Goal: Transaction & Acquisition: Purchase product/service

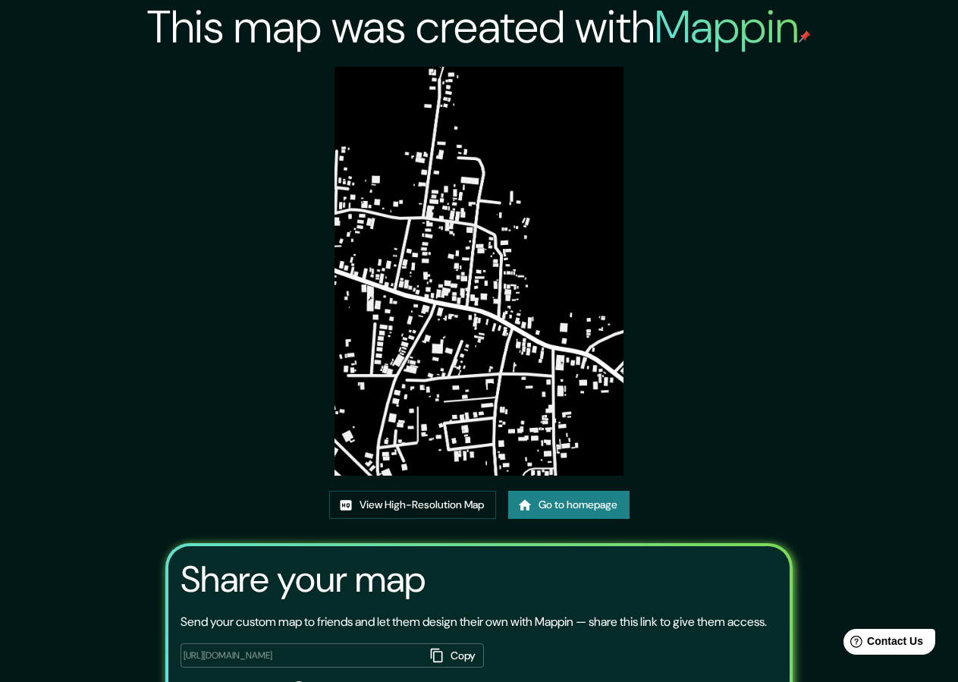
click at [538, 500] on link "Go to homepage" at bounding box center [568, 505] width 121 height 28
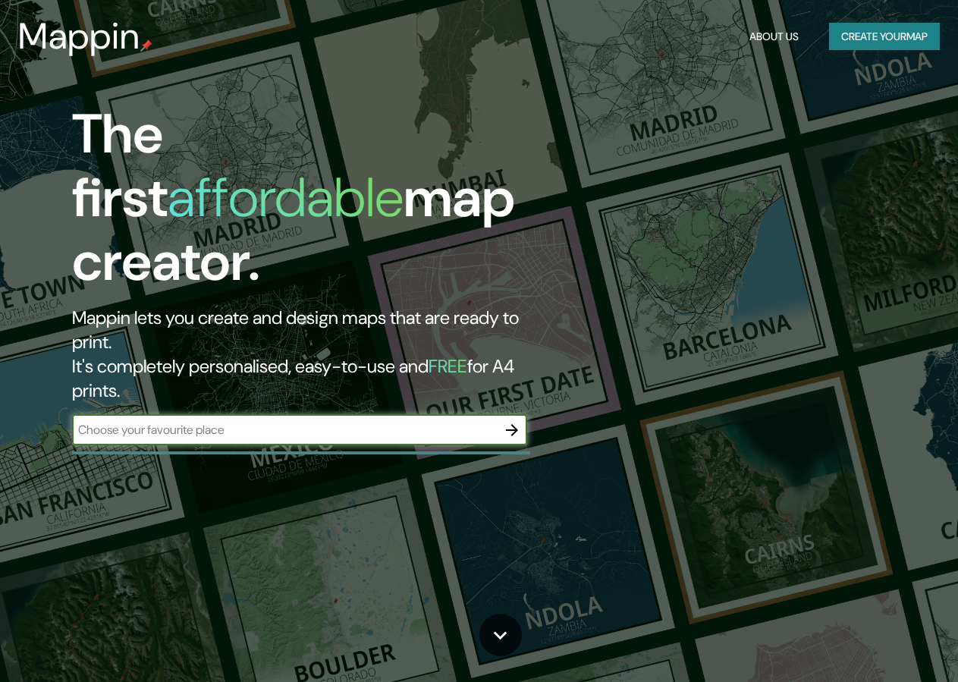
click at [529, 363] on div "The first affordable map creator. Mappin lets you create and design maps that a…" at bounding box center [311, 281] width 575 height 358
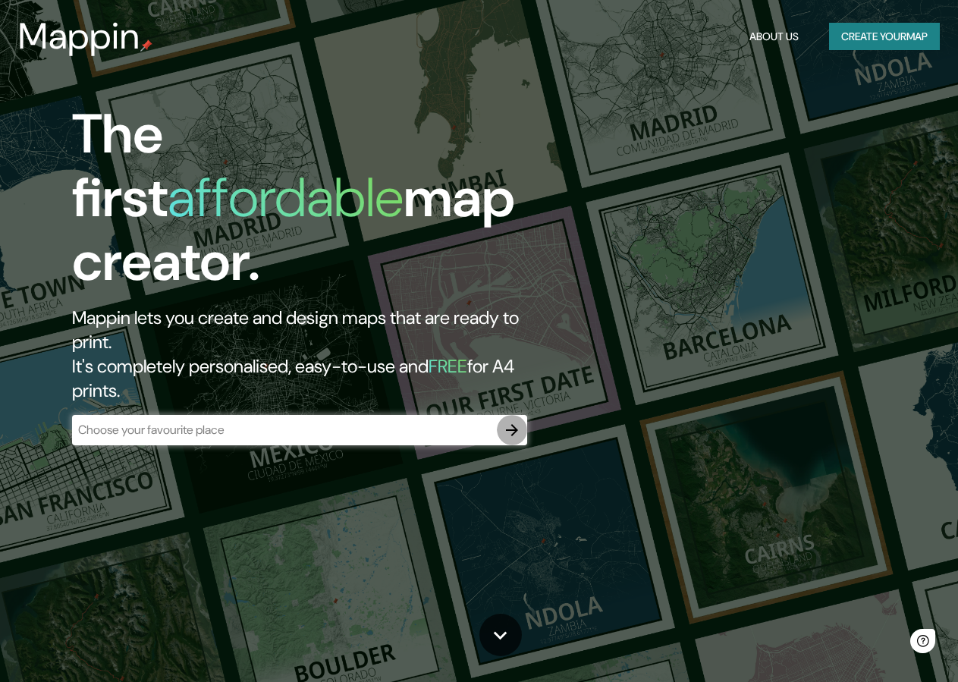
click at [519, 421] on icon "button" at bounding box center [512, 430] width 18 height 18
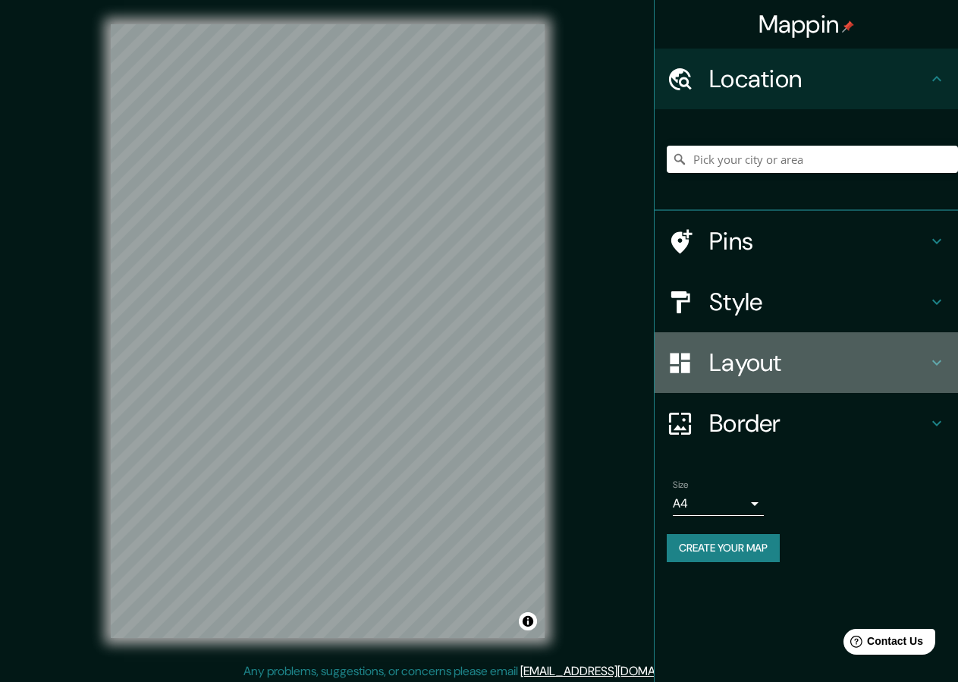
click at [740, 360] on h4 "Layout" at bounding box center [818, 362] width 218 height 30
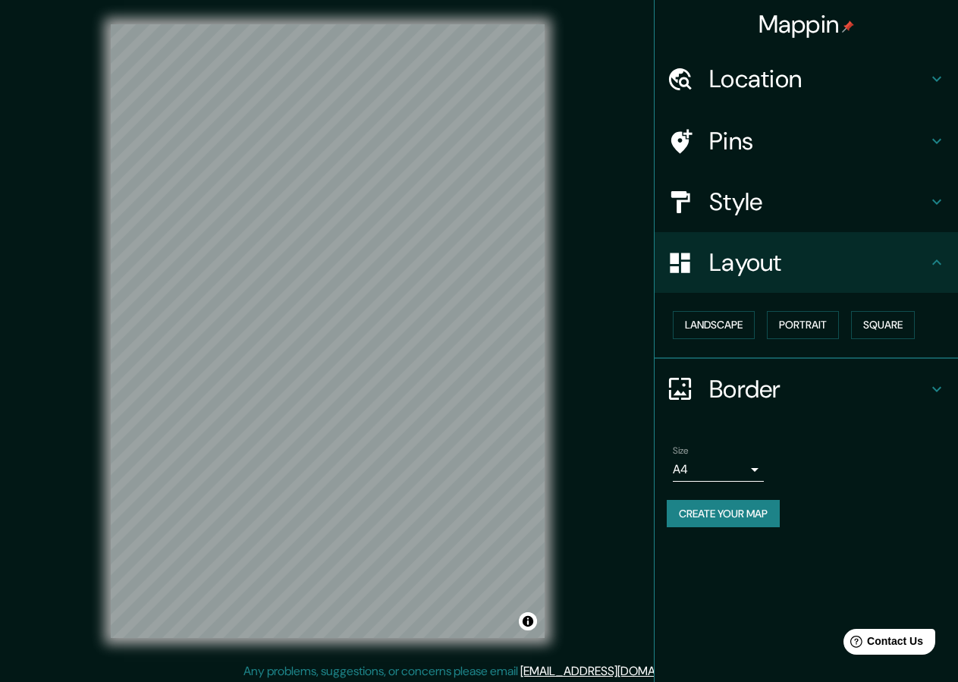
click at [750, 206] on h4 "Style" at bounding box center [818, 202] width 218 height 30
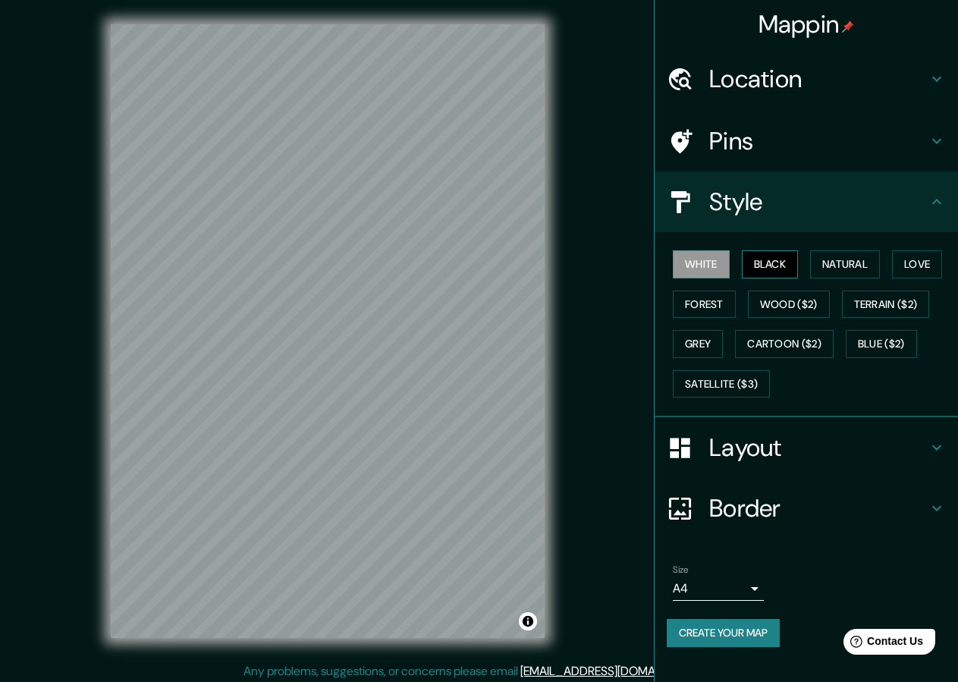
click at [755, 260] on button "Black" at bounding box center [770, 264] width 57 height 28
click at [703, 632] on button "Create your map" at bounding box center [723, 633] width 113 height 28
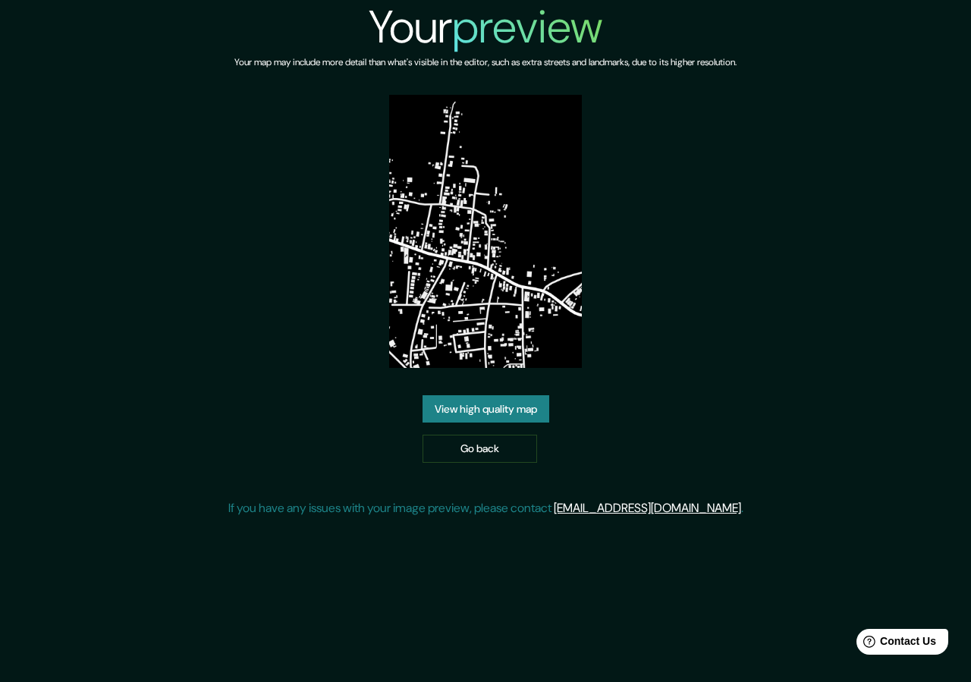
click at [456, 407] on link "View high quality map" at bounding box center [485, 409] width 127 height 28
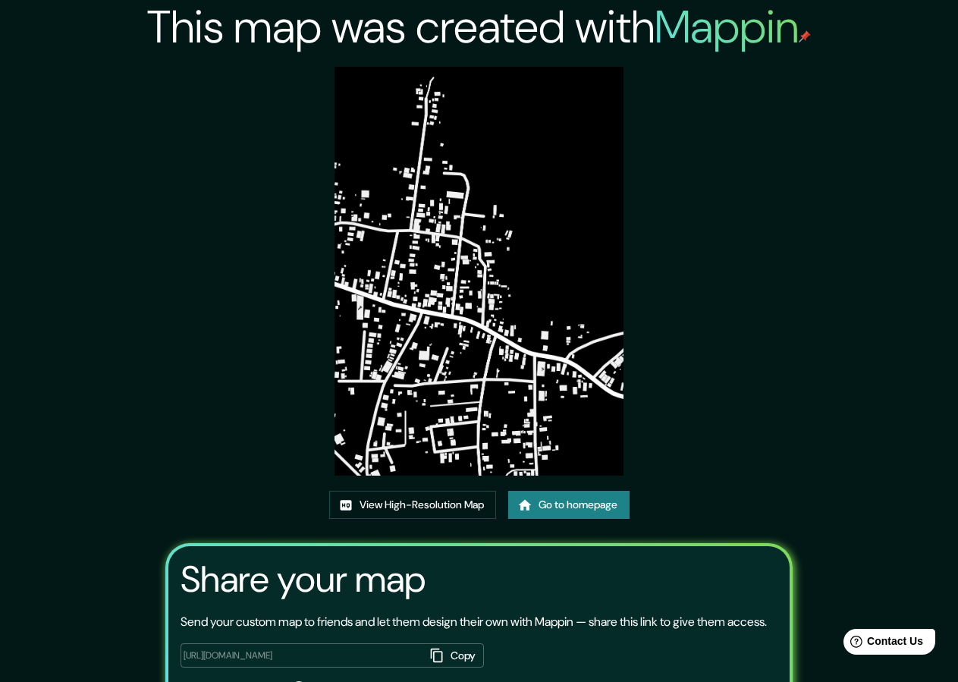
click at [413, 97] on img at bounding box center [478, 271] width 289 height 409
click at [386, 503] on link "View High-Resolution Map" at bounding box center [412, 505] width 167 height 28
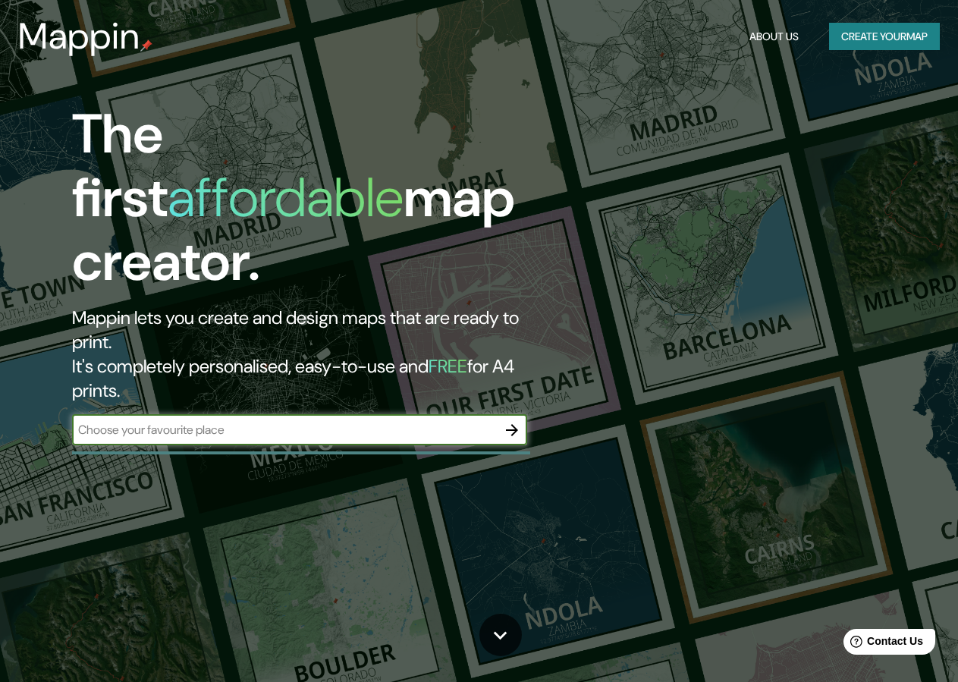
click at [512, 421] on icon "button" at bounding box center [512, 430] width 18 height 18
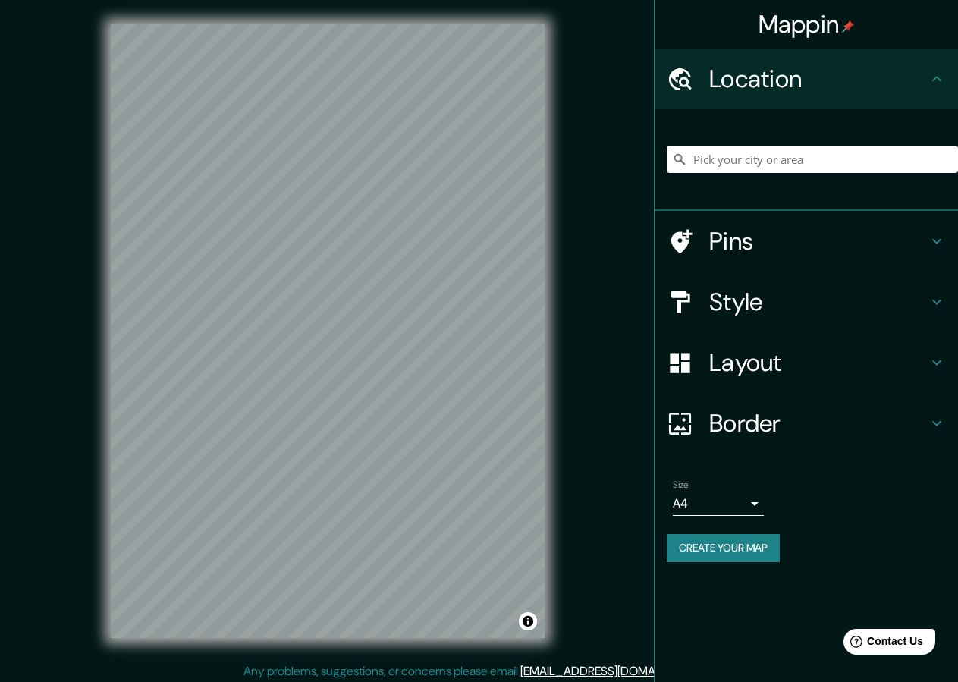
click at [802, 298] on h4 "Style" at bounding box center [818, 302] width 218 height 30
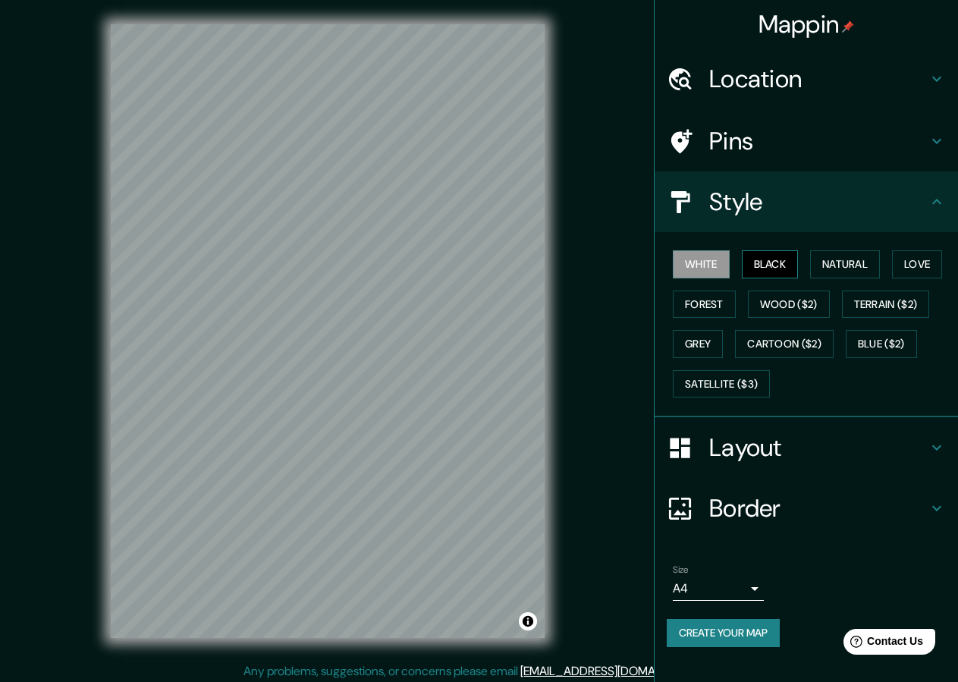
click at [776, 256] on button "Black" at bounding box center [770, 264] width 57 height 28
click at [727, 628] on button "Create your map" at bounding box center [723, 633] width 113 height 28
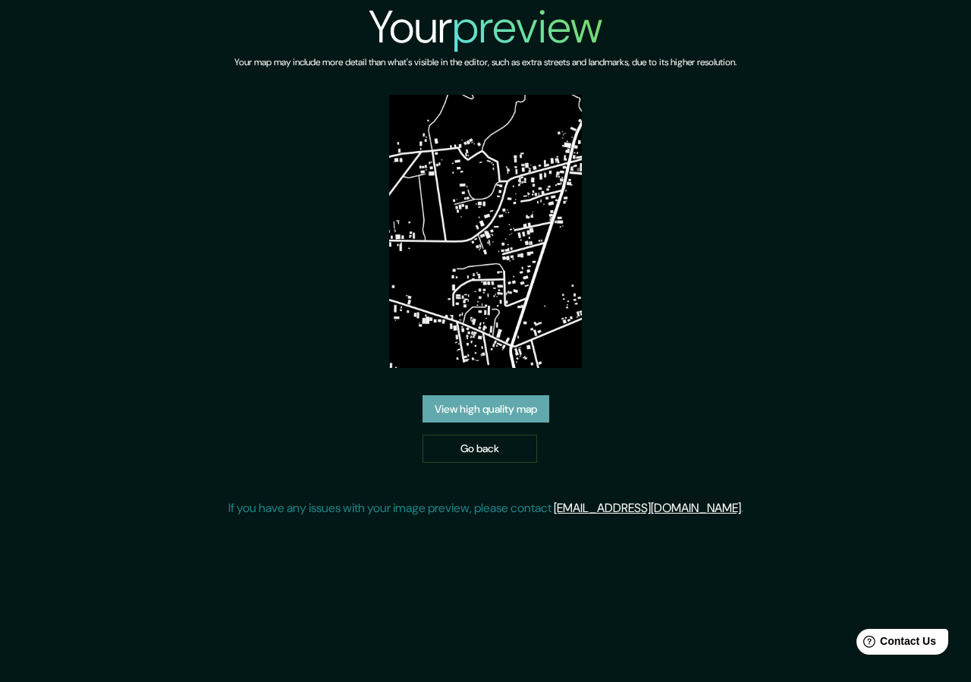
click at [459, 416] on link "View high quality map" at bounding box center [485, 409] width 127 height 28
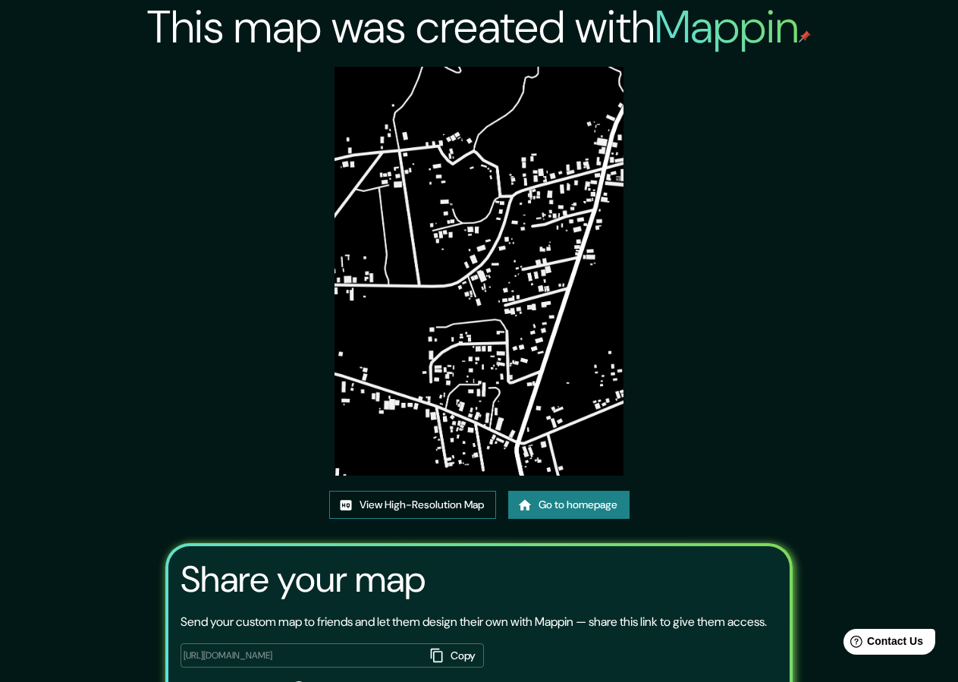
click at [419, 507] on link "View High-Resolution Map" at bounding box center [412, 505] width 167 height 28
click at [412, 495] on link "View High-Resolution Map" at bounding box center [412, 505] width 167 height 28
click at [592, 485] on div "This map was created with Mappin View High-Resolution Map Go to homepage Share …" at bounding box center [479, 385] width 664 height 770
click at [586, 513] on link "Go to homepage" at bounding box center [568, 505] width 121 height 28
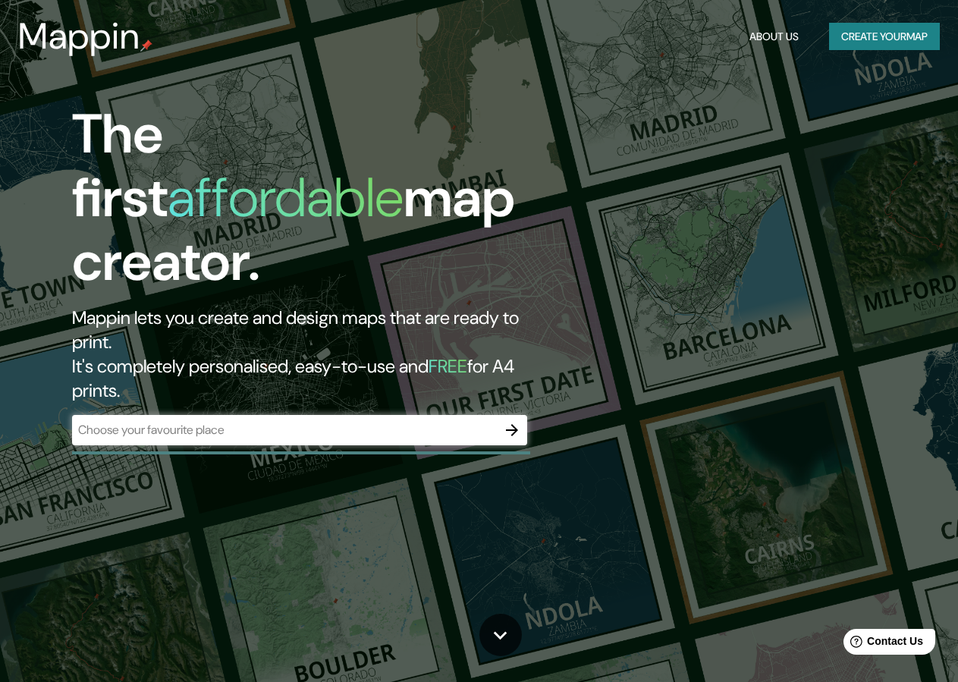
click at [528, 361] on div "The first affordable map creator. Mappin lets you create and design maps that a…" at bounding box center [311, 281] width 575 height 358
click at [518, 421] on icon "button" at bounding box center [512, 430] width 18 height 18
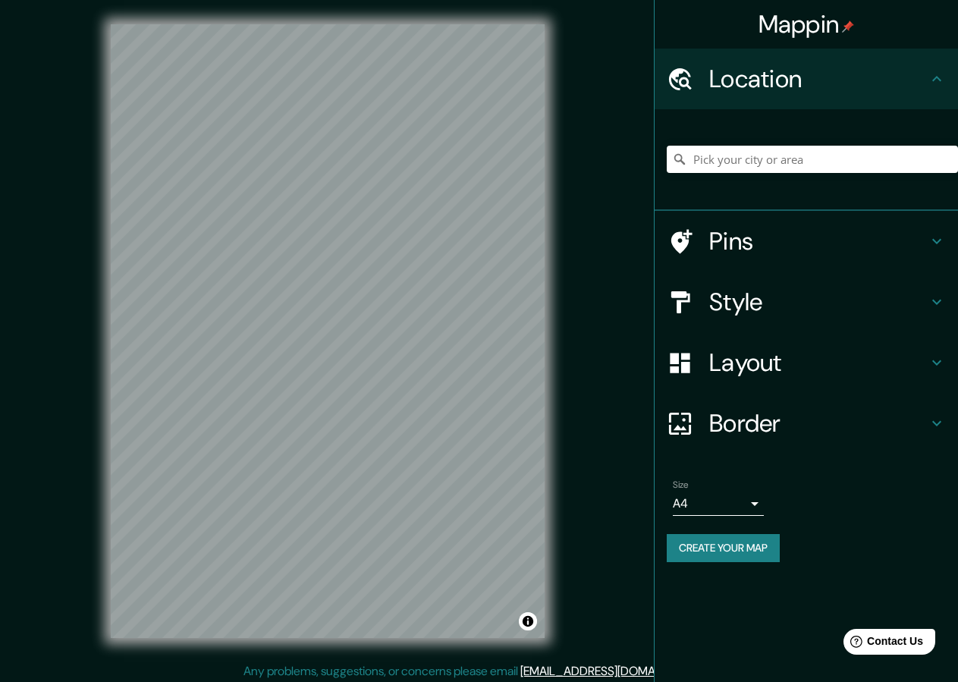
click at [740, 366] on h4 "Layout" at bounding box center [818, 362] width 218 height 30
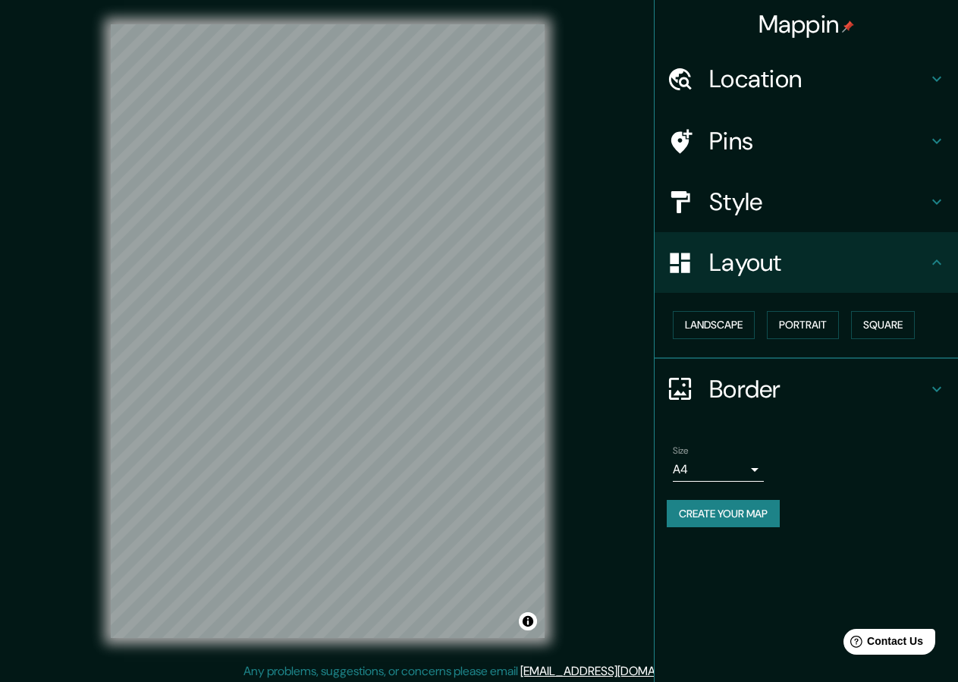
click at [757, 385] on h4 "Border" at bounding box center [818, 389] width 218 height 30
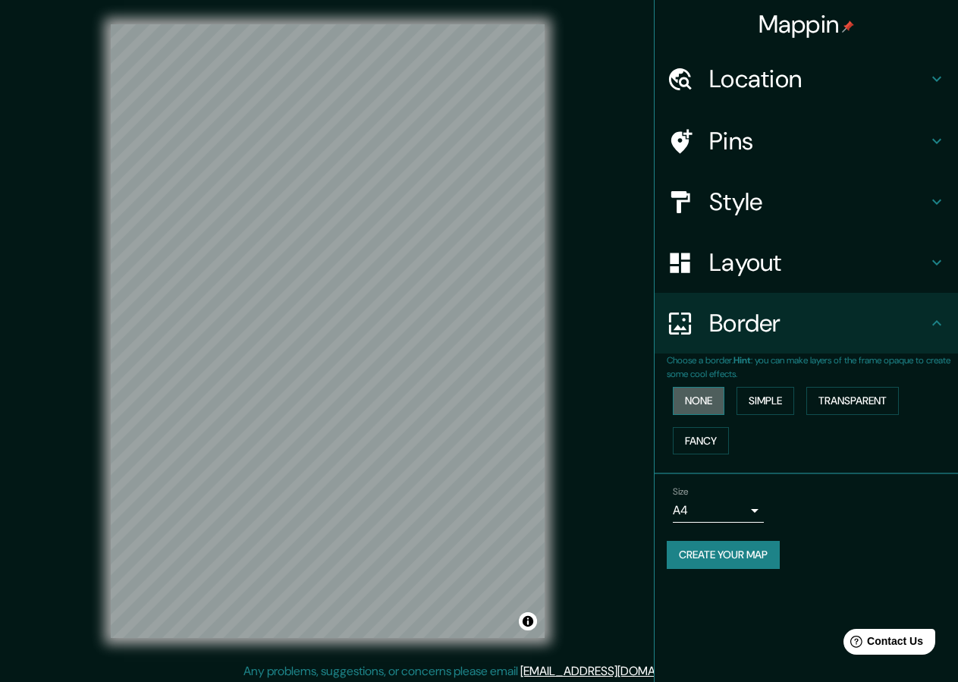
click at [700, 410] on button "None" at bounding box center [699, 401] width 52 height 28
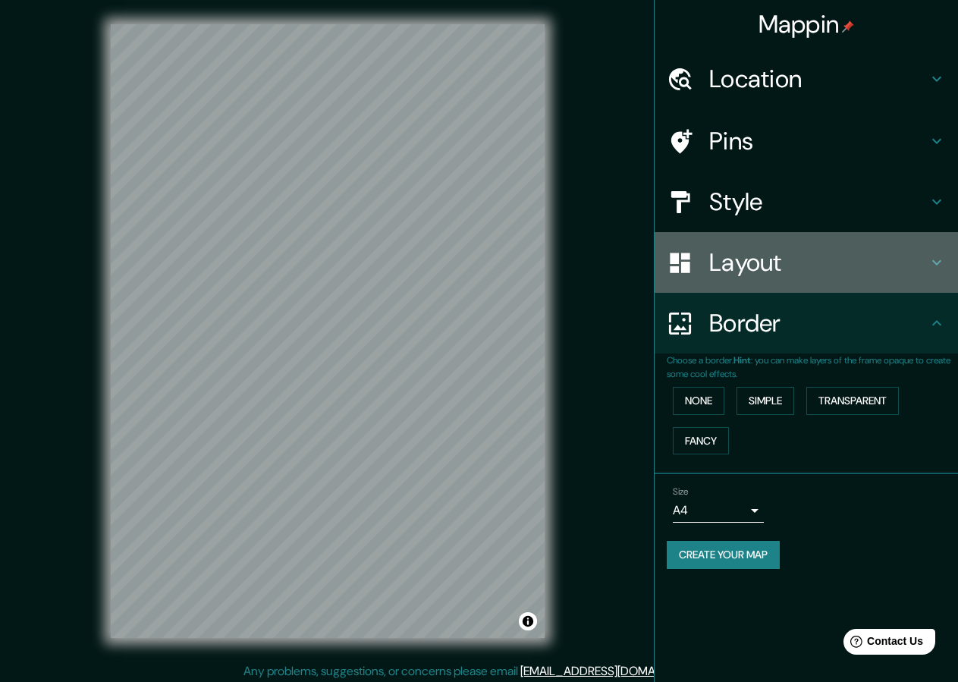
click at [746, 280] on div "Layout" at bounding box center [806, 262] width 303 height 61
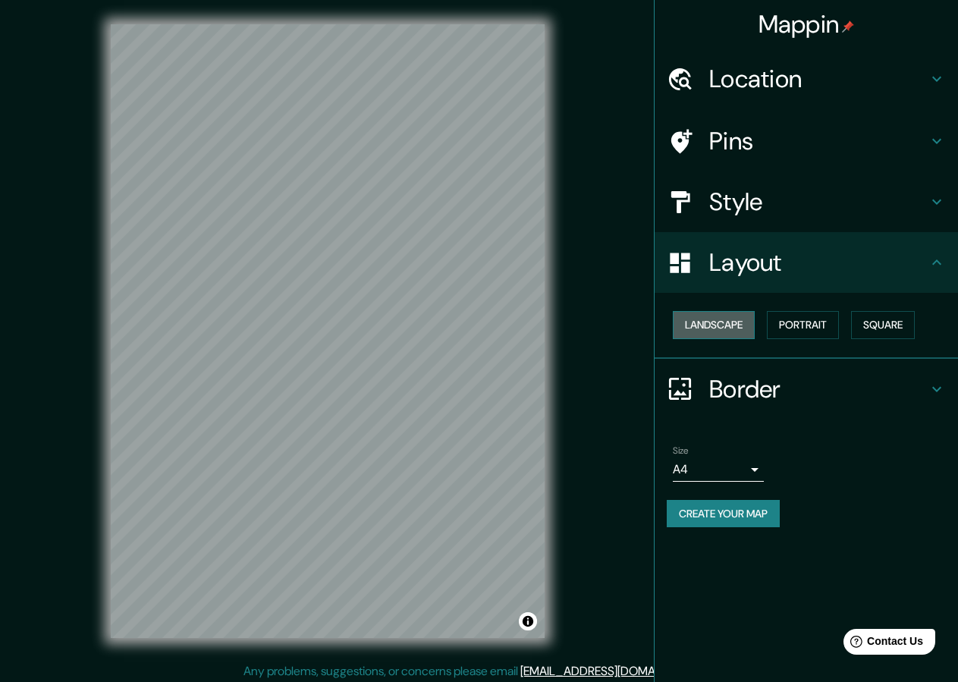
click at [732, 326] on button "Landscape" at bounding box center [714, 325] width 82 height 28
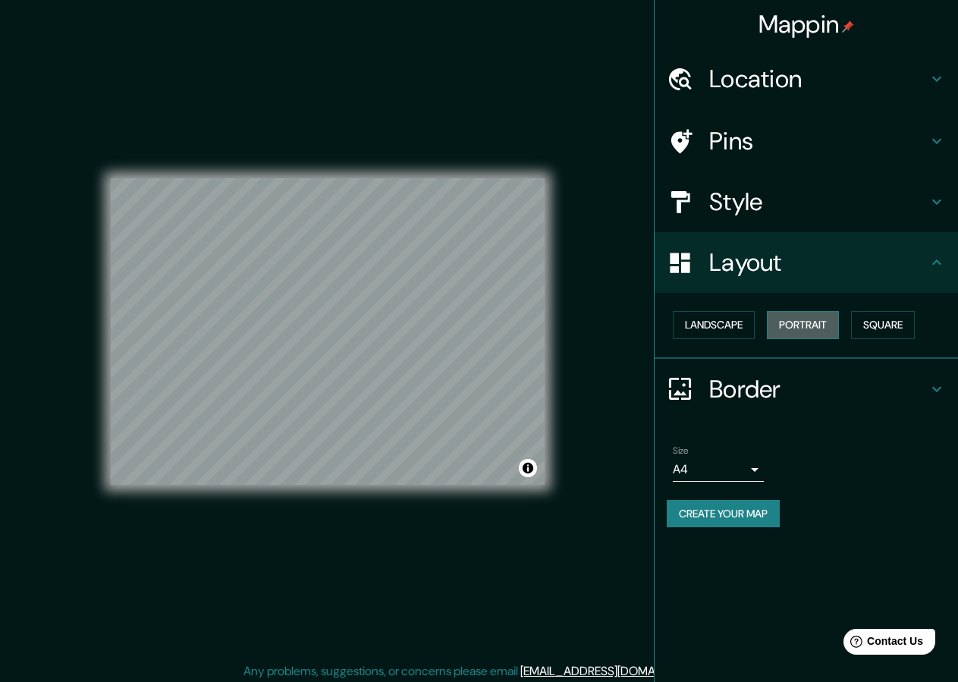
click at [776, 326] on button "Portrait" at bounding box center [803, 325] width 72 height 28
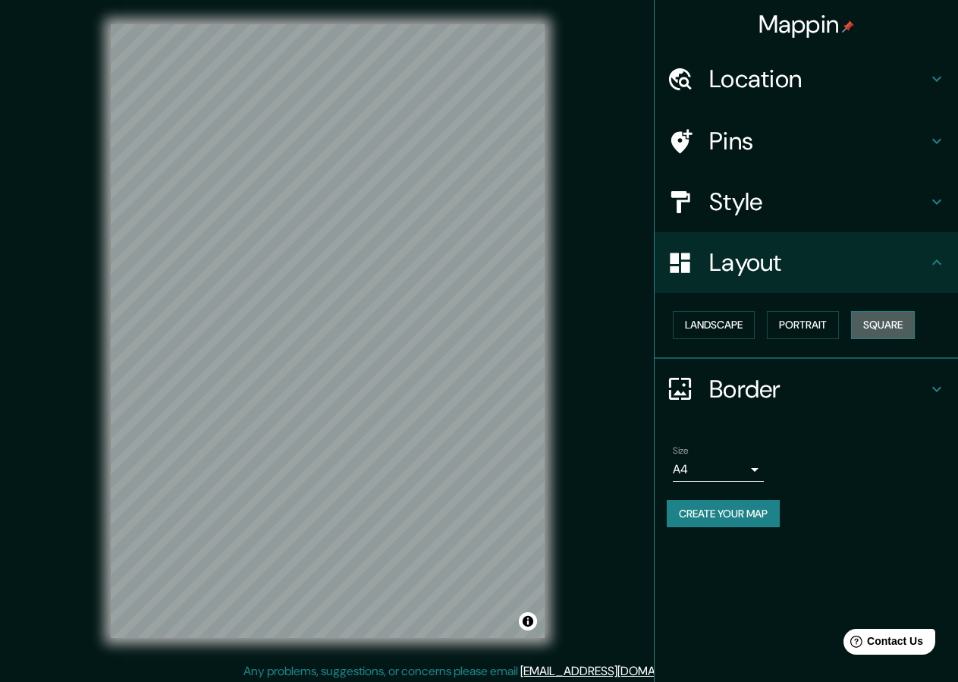
click at [876, 325] on button "Square" at bounding box center [883, 325] width 64 height 28
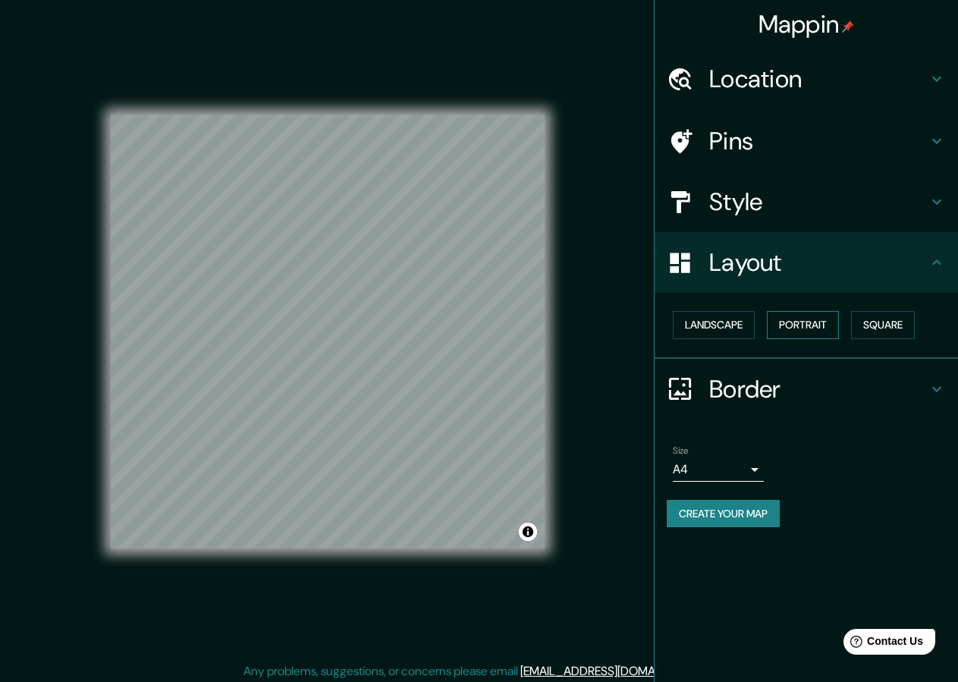
click at [820, 321] on button "Portrait" at bounding box center [803, 325] width 72 height 28
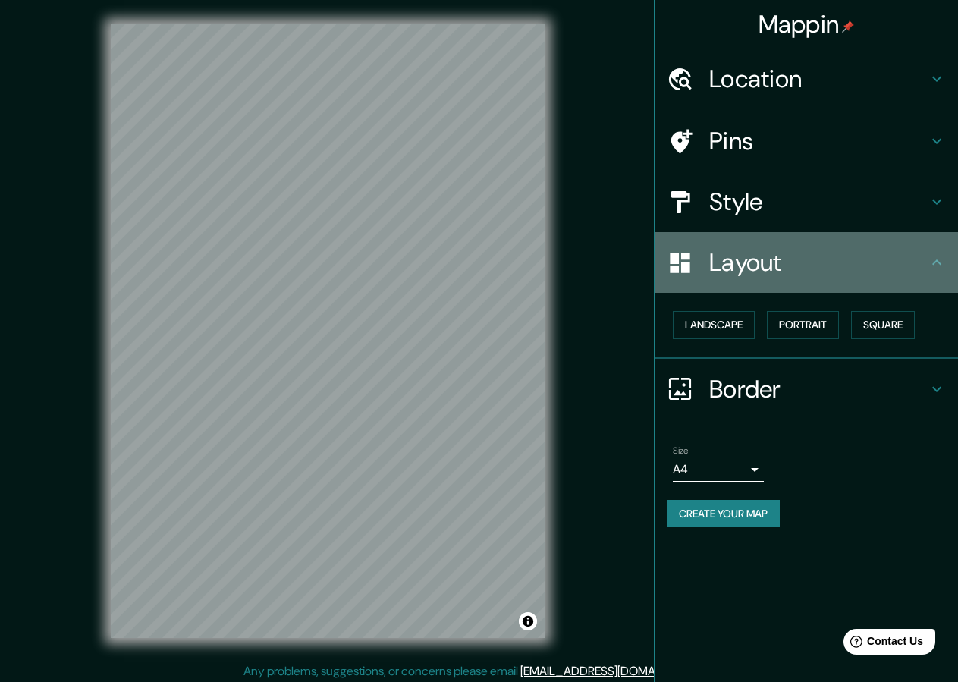
click at [771, 251] on h4 "Layout" at bounding box center [818, 262] width 218 height 30
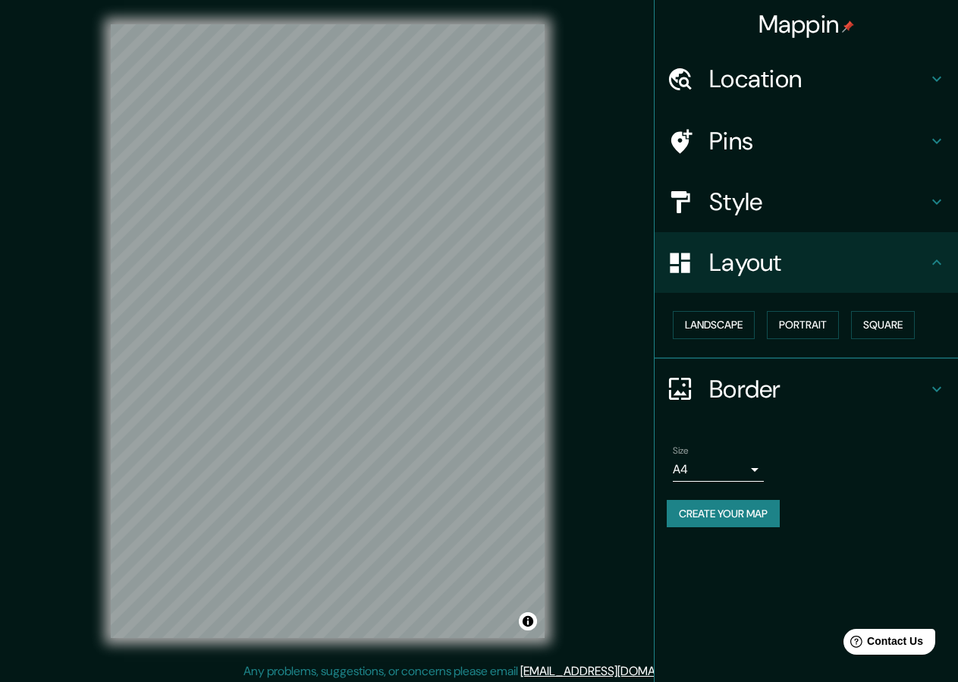
click at [781, 193] on h4 "Style" at bounding box center [818, 202] width 218 height 30
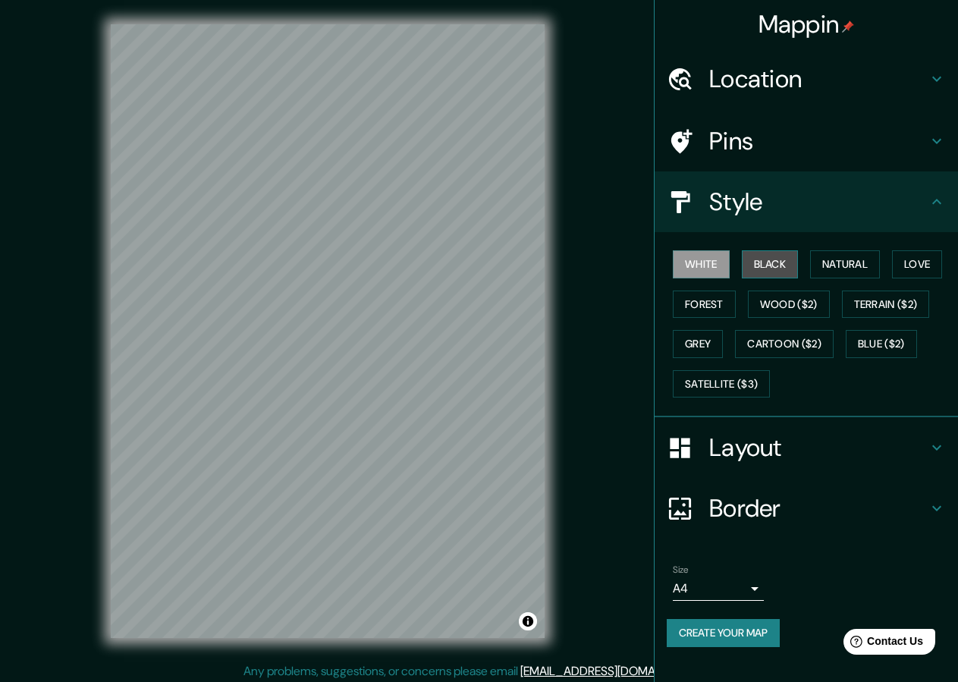
click at [779, 265] on button "Black" at bounding box center [770, 264] width 57 height 28
click at [719, 633] on button "Create your map" at bounding box center [723, 633] width 113 height 28
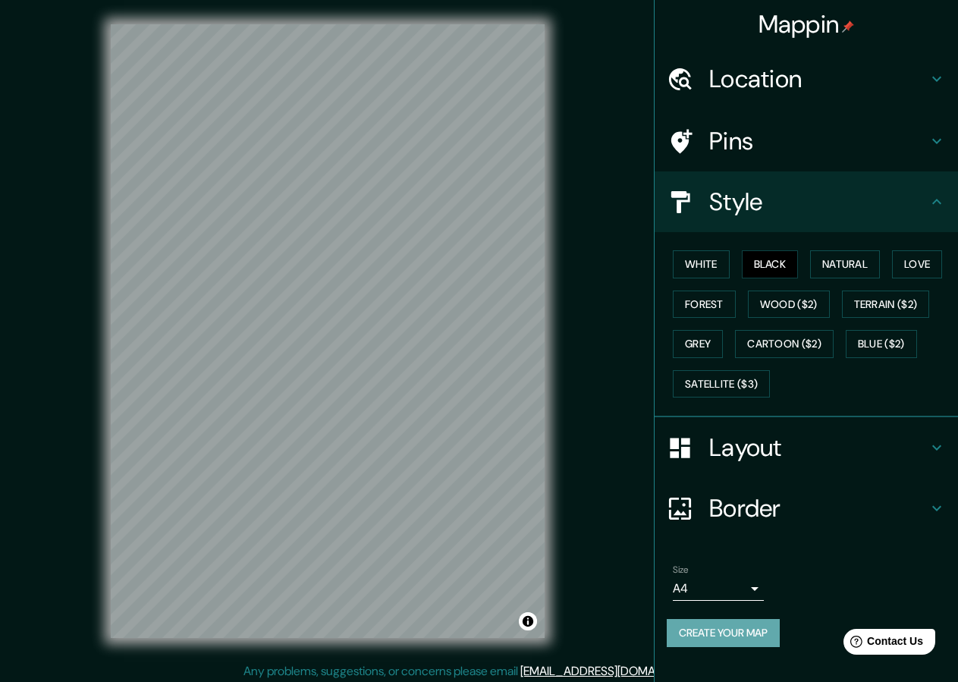
click at [711, 645] on button "Create your map" at bounding box center [723, 633] width 113 height 28
click at [693, 642] on button "Create your map" at bounding box center [723, 633] width 113 height 28
click at [733, 630] on button "Create your map" at bounding box center [723, 633] width 113 height 28
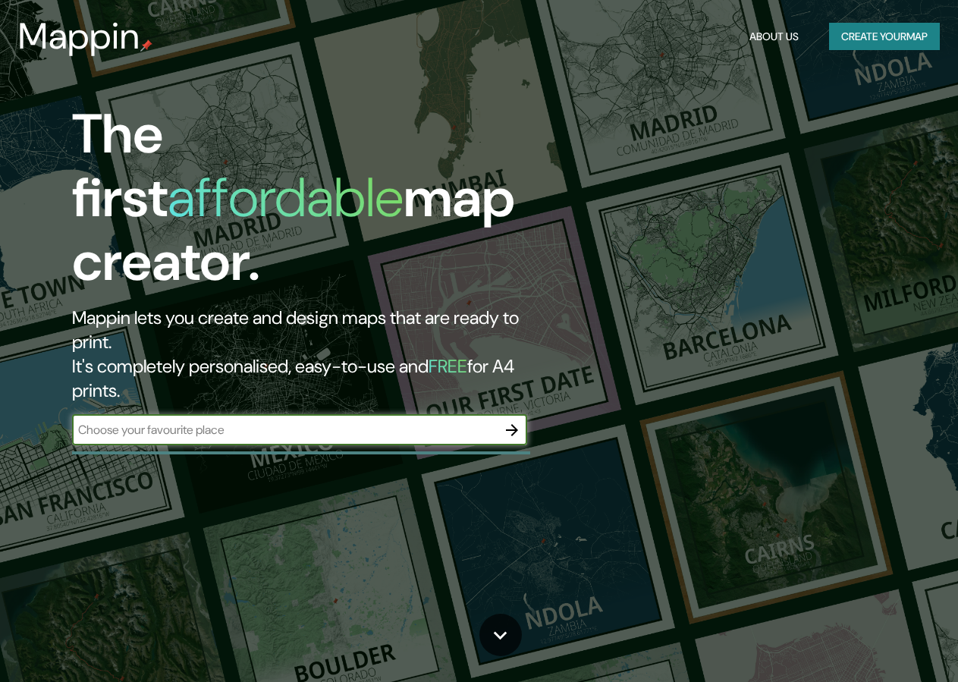
click at [515, 424] on icon "button" at bounding box center [512, 430] width 12 height 12
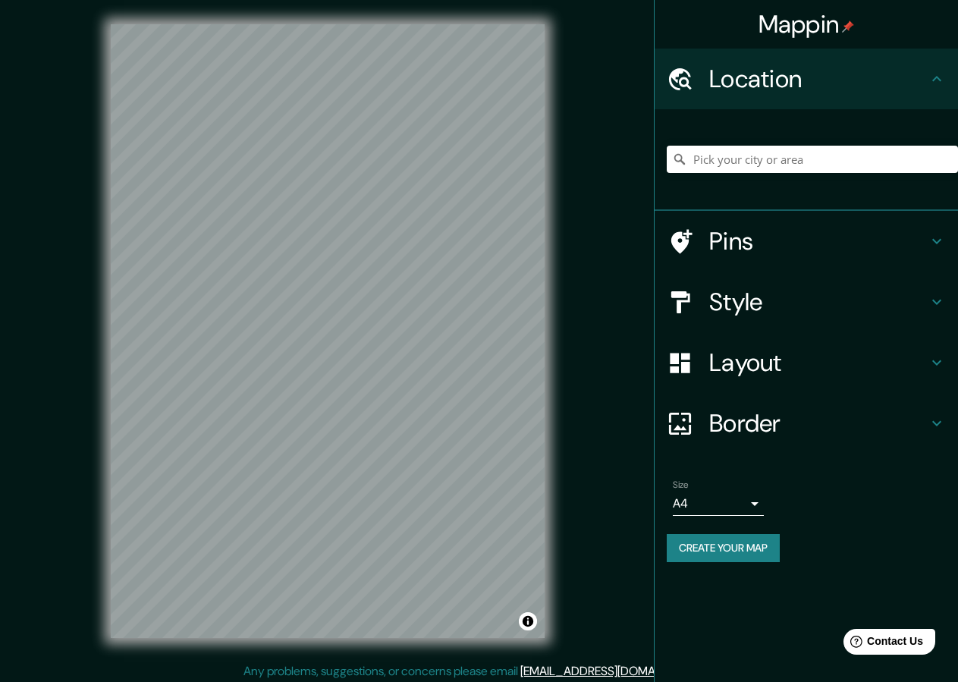
click at [743, 300] on h4 "Style" at bounding box center [818, 302] width 218 height 30
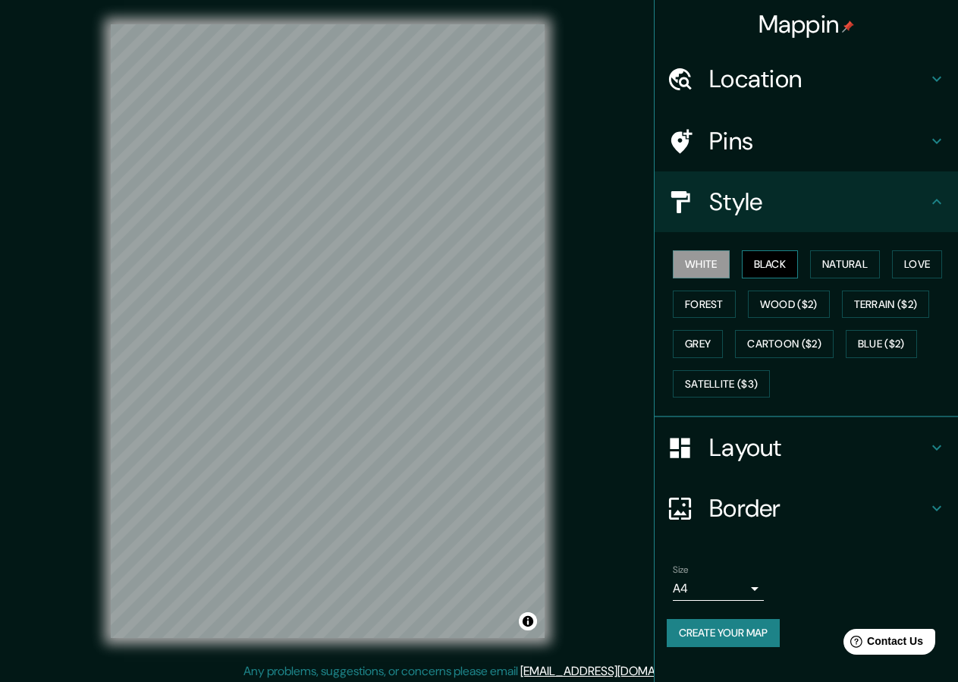
click at [768, 268] on button "Black" at bounding box center [770, 264] width 57 height 28
click at [715, 636] on button "Create your map" at bounding box center [723, 633] width 113 height 28
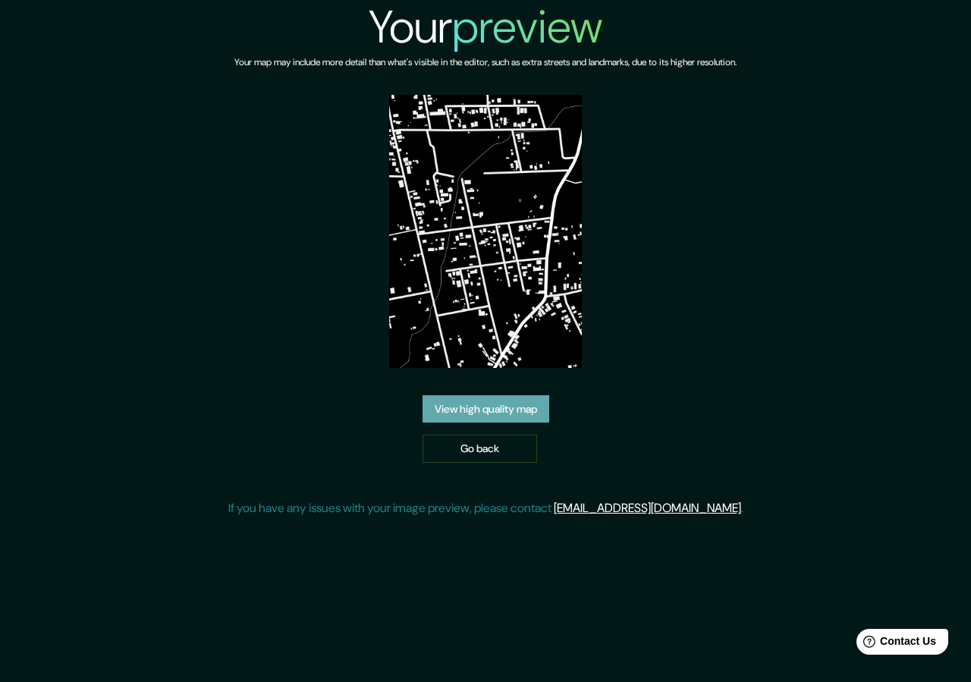
click at [485, 413] on link "View high quality map" at bounding box center [485, 409] width 127 height 28
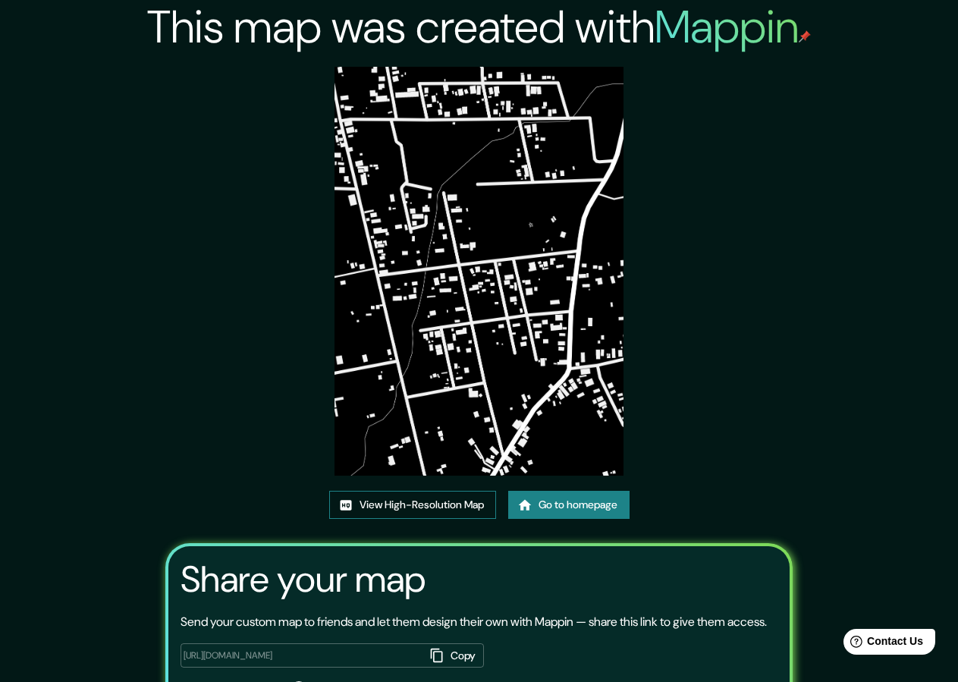
click at [435, 517] on link "View High-Resolution Map" at bounding box center [412, 505] width 167 height 28
click at [542, 515] on link "Go to homepage" at bounding box center [568, 505] width 121 height 28
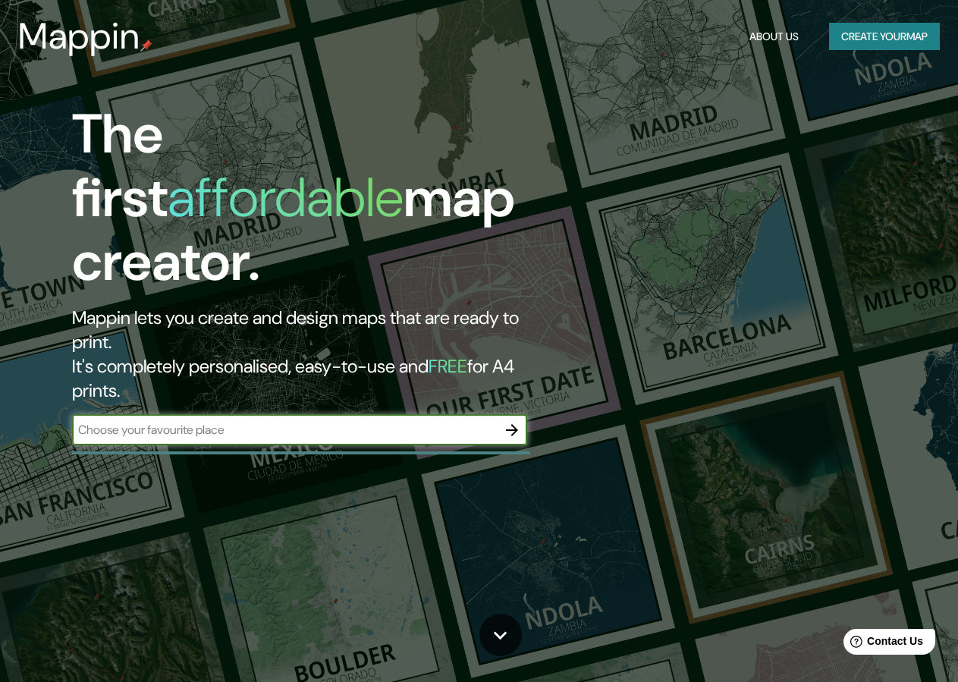
click at [514, 421] on icon "button" at bounding box center [512, 430] width 18 height 18
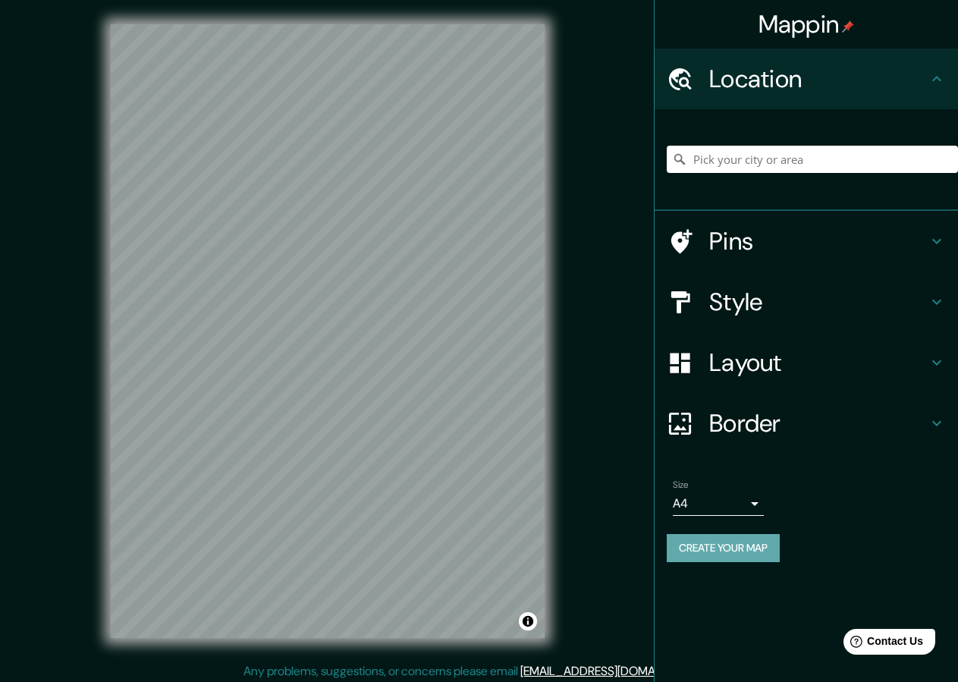
click at [689, 541] on button "Create your map" at bounding box center [723, 548] width 113 height 28
click at [744, 302] on h4 "Style" at bounding box center [818, 302] width 218 height 30
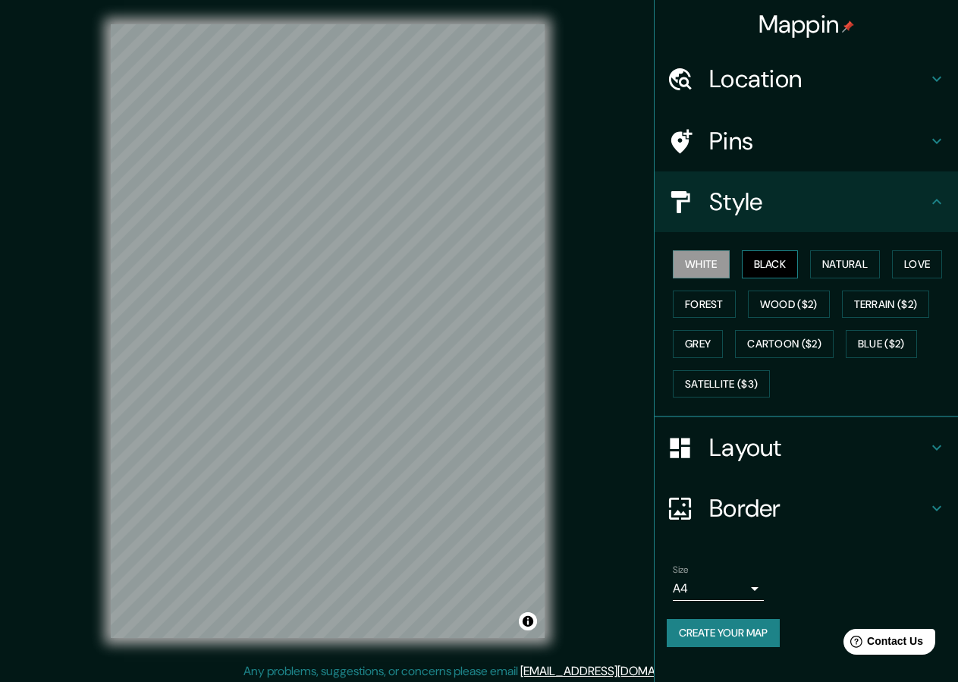
click at [765, 269] on button "Black" at bounding box center [770, 264] width 57 height 28
click at [689, 632] on button "Create your map" at bounding box center [723, 633] width 113 height 28
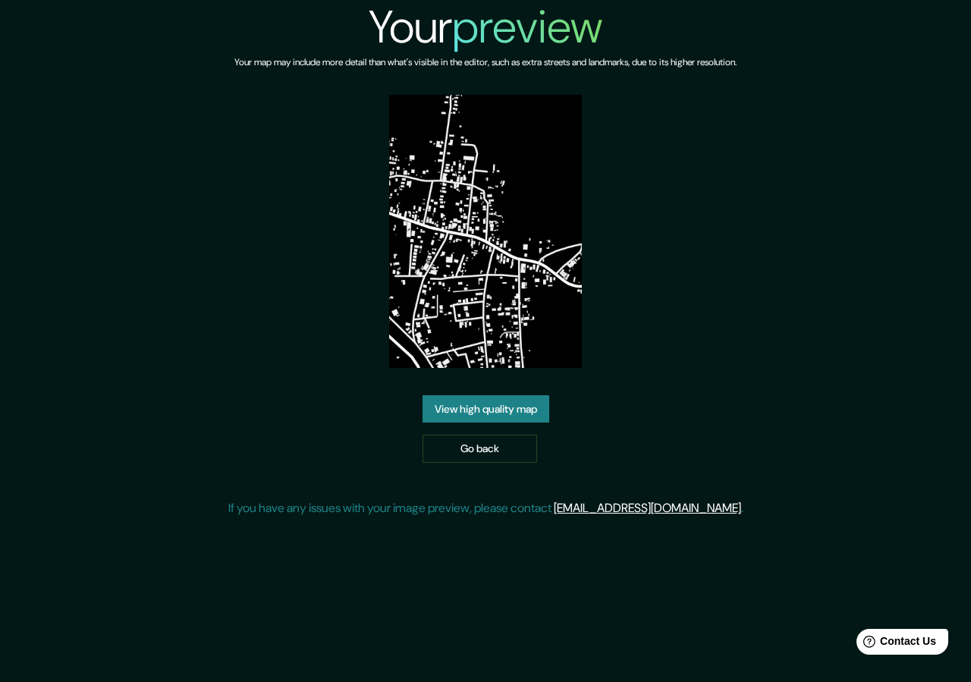
click at [468, 410] on link "View high quality map" at bounding box center [485, 409] width 127 height 28
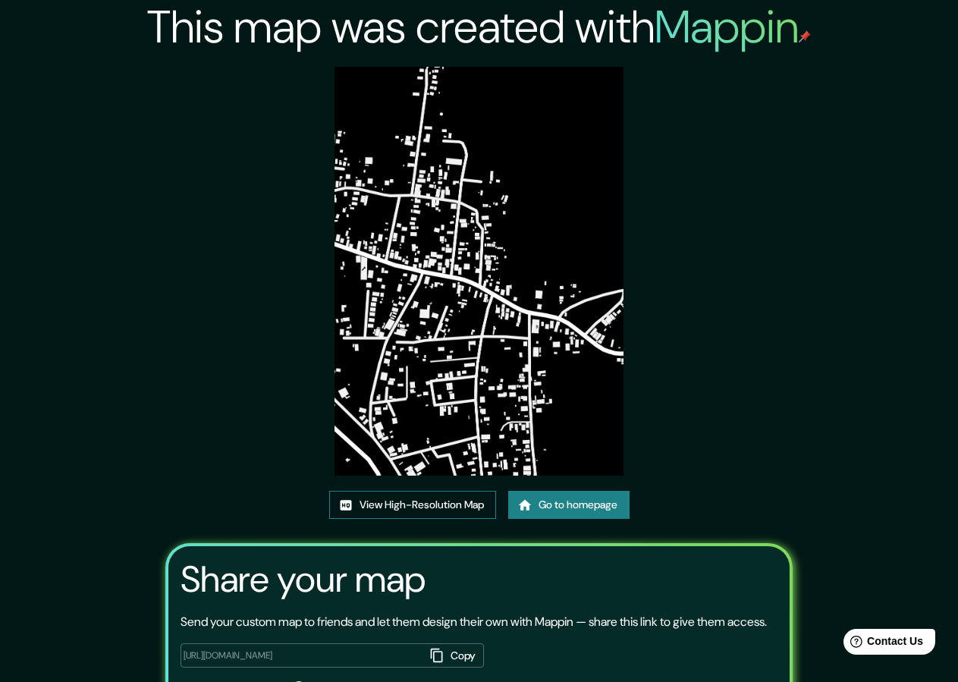
drag, startPoint x: 425, startPoint y: 502, endPoint x: 419, endPoint y: 494, distance: 10.3
click at [425, 503] on link "View High-Resolution Map" at bounding box center [412, 505] width 167 height 28
click at [561, 512] on link "Go to homepage" at bounding box center [568, 505] width 121 height 28
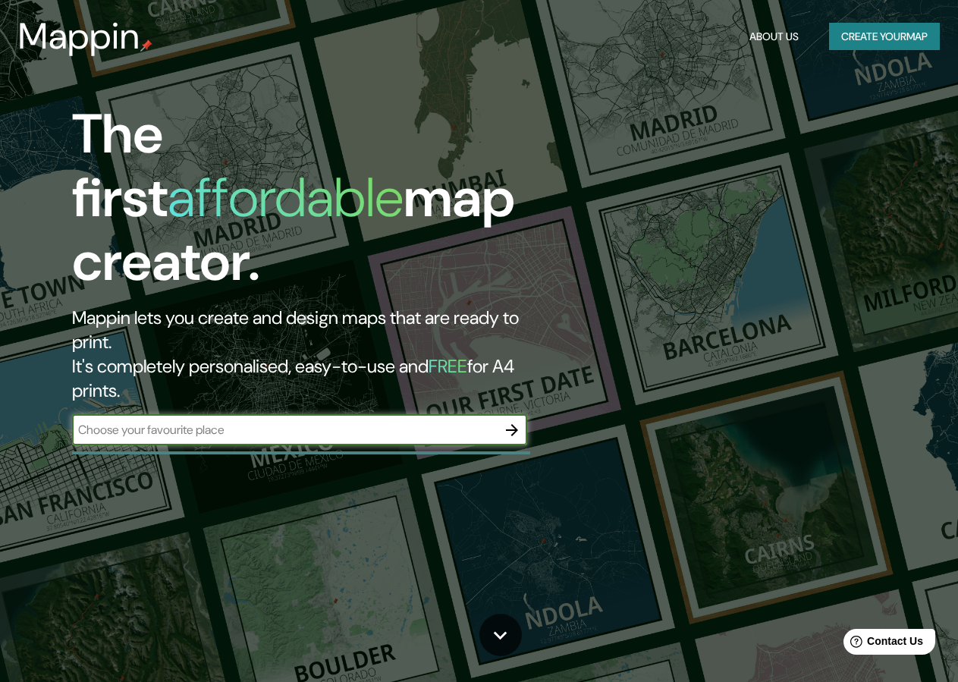
click at [519, 415] on button "button" at bounding box center [512, 430] width 30 height 30
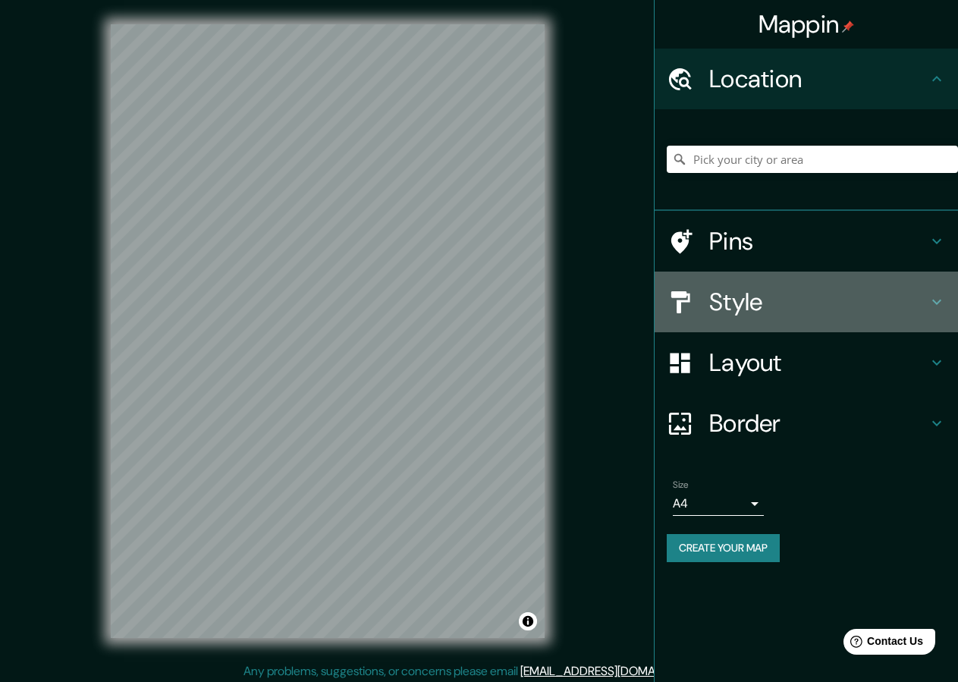
click at [737, 296] on h4 "Style" at bounding box center [818, 302] width 218 height 30
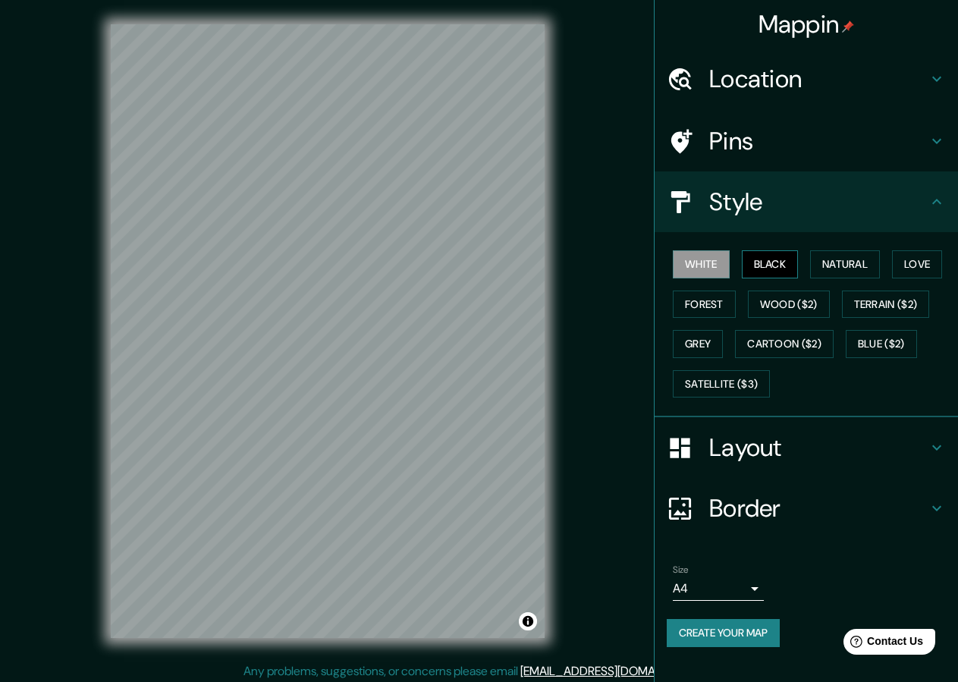
click at [775, 272] on button "Black" at bounding box center [770, 264] width 57 height 28
click at [102, 373] on div "© Mapbox © OpenStreetMap Improve this map" at bounding box center [327, 331] width 482 height 662
click at [692, 623] on button "Create your map" at bounding box center [723, 633] width 113 height 28
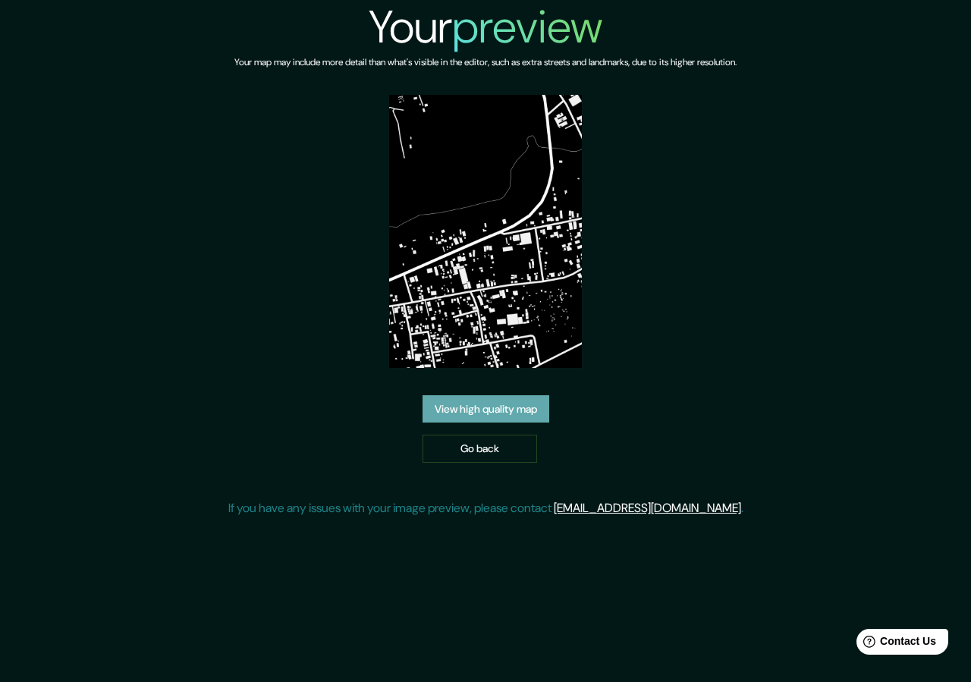
click at [490, 411] on link "View high quality map" at bounding box center [485, 409] width 127 height 28
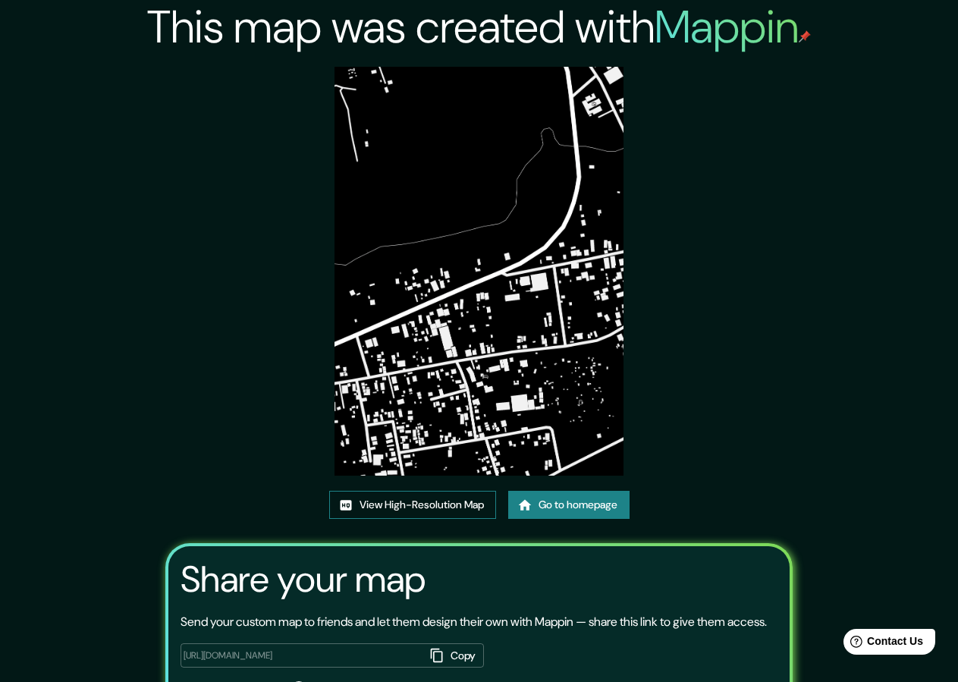
click at [448, 504] on link "View High-Resolution Map" at bounding box center [412, 505] width 167 height 28
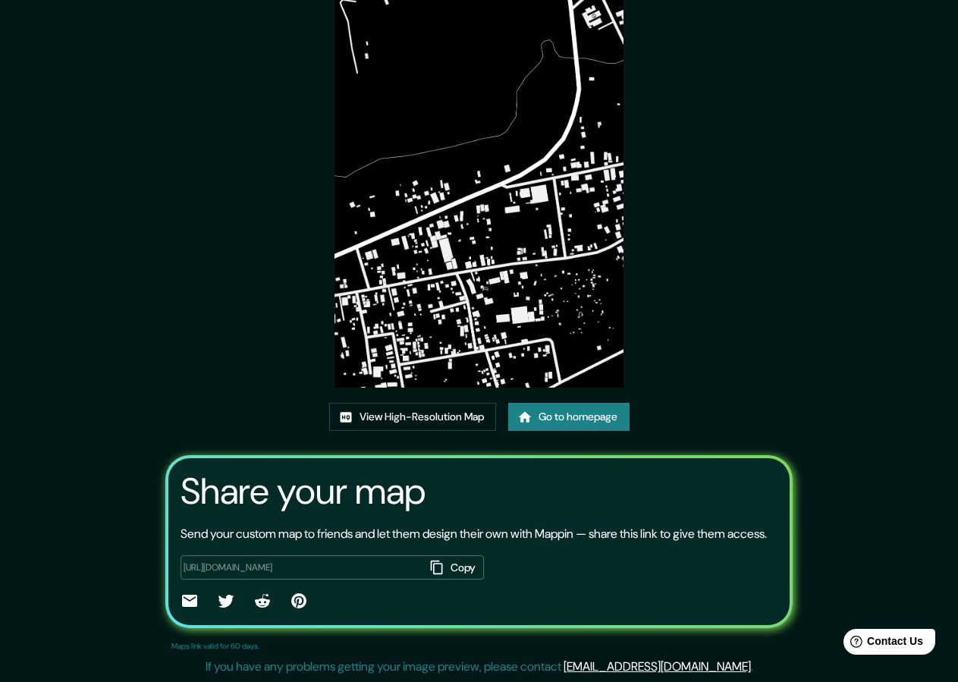
click at [598, 403] on link "Go to homepage" at bounding box center [568, 417] width 121 height 28
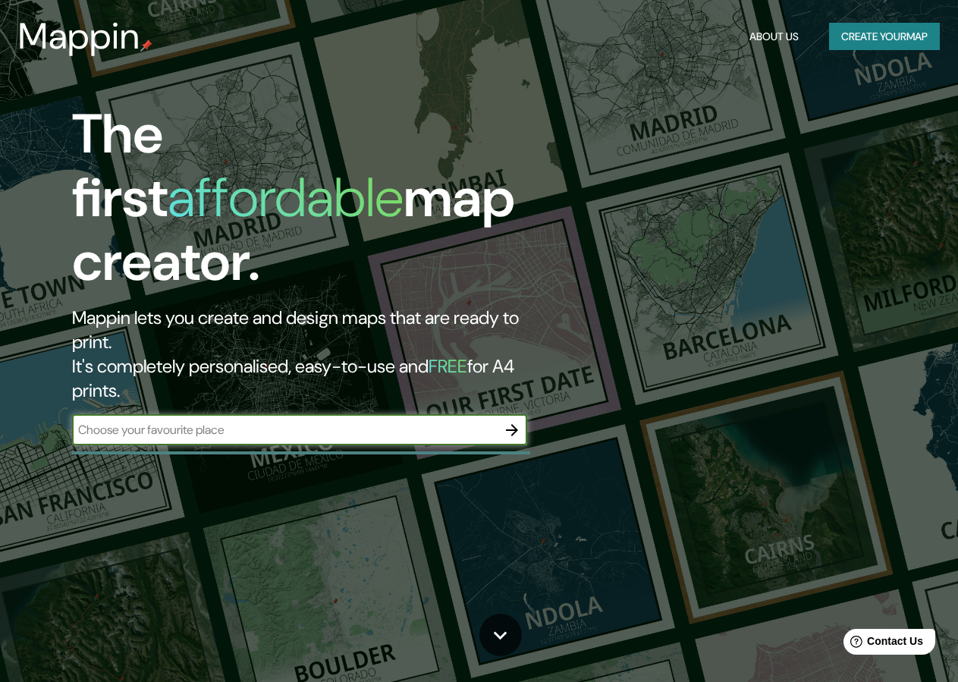
click at [511, 415] on button "button" at bounding box center [512, 430] width 30 height 30
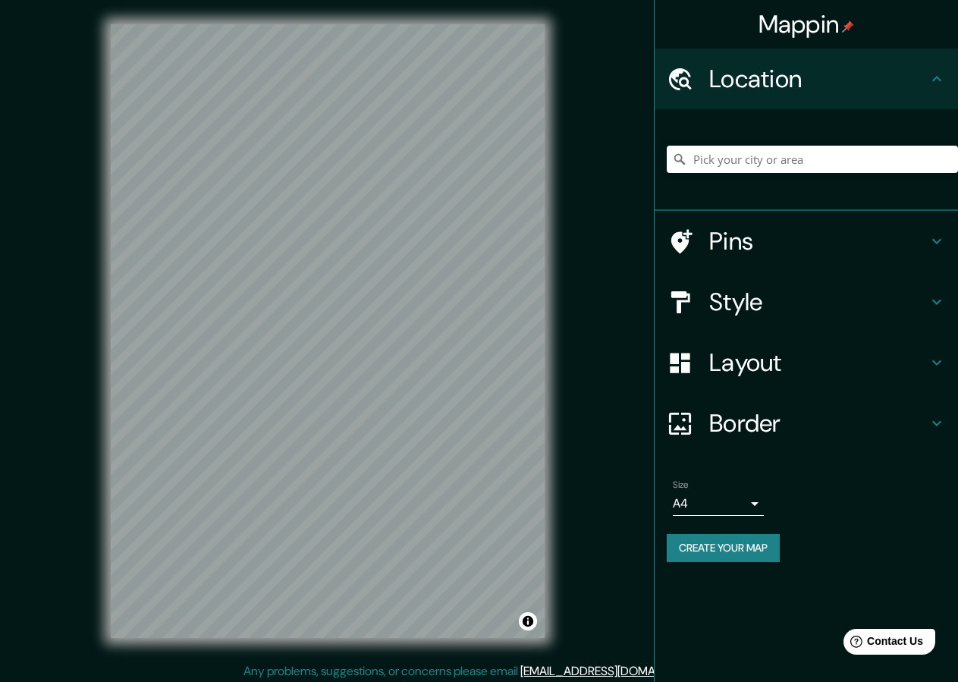
click at [740, 313] on h4 "Style" at bounding box center [818, 302] width 218 height 30
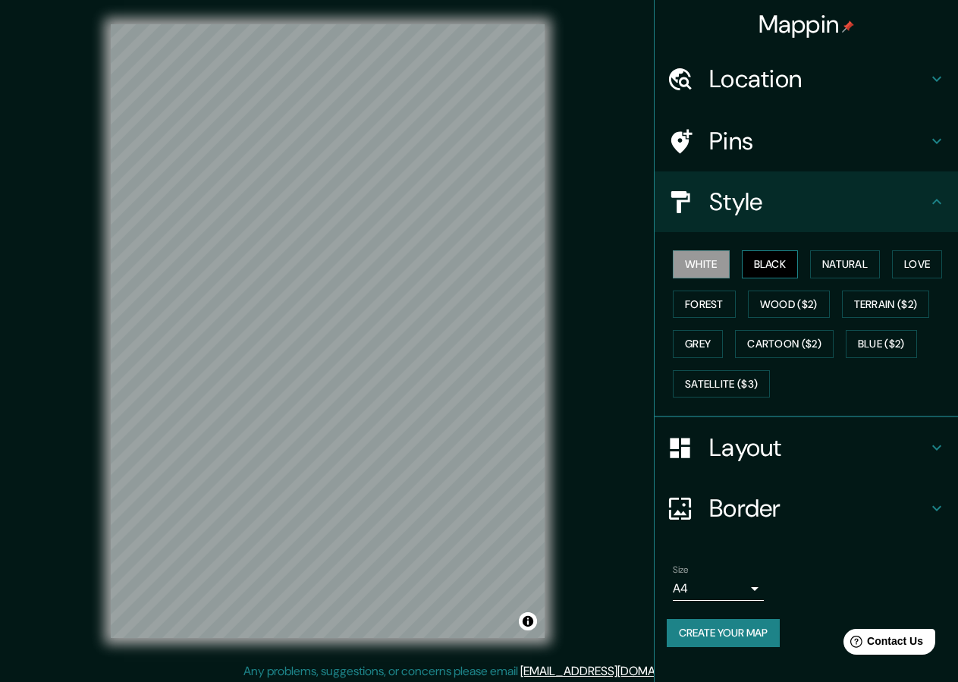
click at [776, 263] on button "Black" at bounding box center [770, 264] width 57 height 28
click at [100, 658] on div "© Mapbox © OpenStreetMap Improve this map" at bounding box center [327, 331] width 482 height 662
click at [557, 504] on div "© Mapbox © OpenStreetMap Improve this map" at bounding box center [327, 331] width 482 height 662
click at [722, 625] on button "Create your map" at bounding box center [723, 633] width 113 height 28
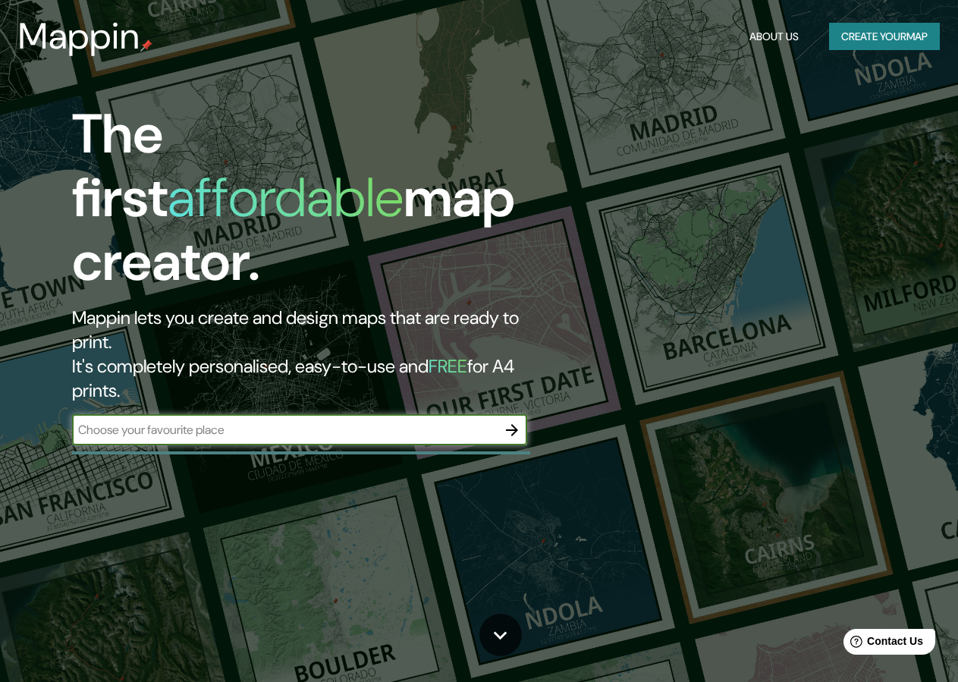
click at [537, 371] on div "The first affordable map creator. Mappin lets you create and design maps that a…" at bounding box center [311, 281] width 575 height 358
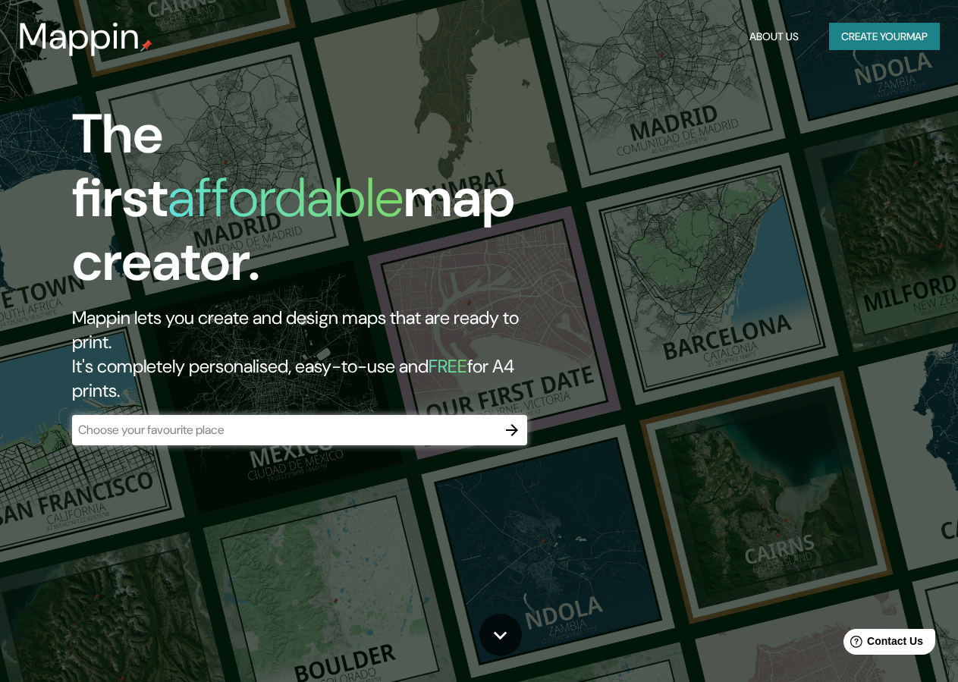
click at [527, 371] on div "The first affordable map creator. Mappin lets you create and design maps that a…" at bounding box center [311, 281] width 575 height 358
click at [521, 421] on icon "button" at bounding box center [512, 430] width 18 height 18
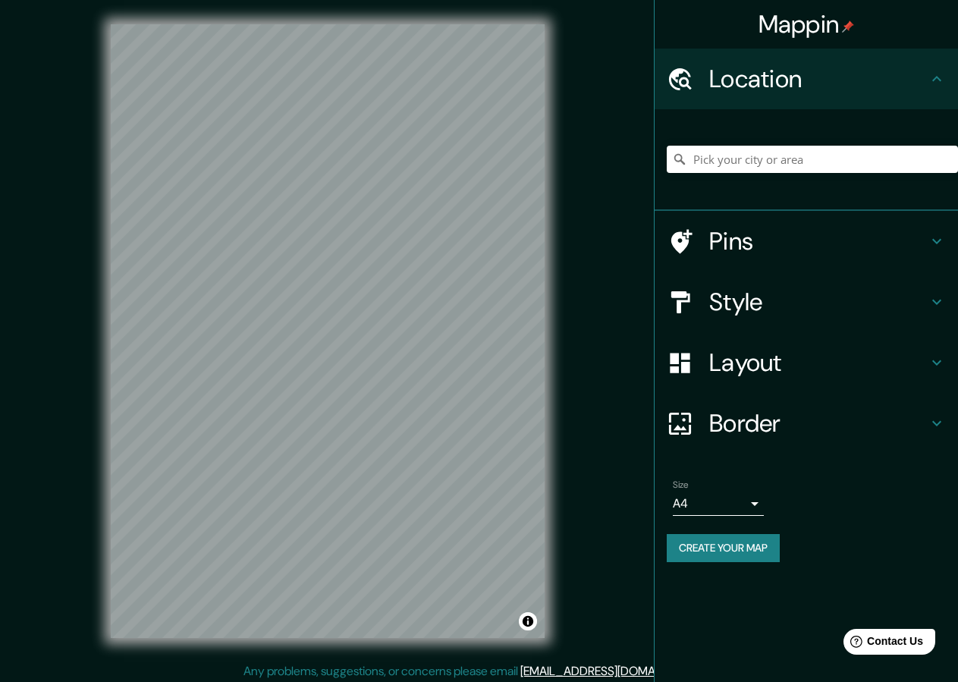
click at [577, 298] on div "Mappin Location Pins Style Layout Border Choose a border. Hint : you can make l…" at bounding box center [479, 343] width 958 height 686
click at [733, 308] on h4 "Style" at bounding box center [818, 302] width 218 height 30
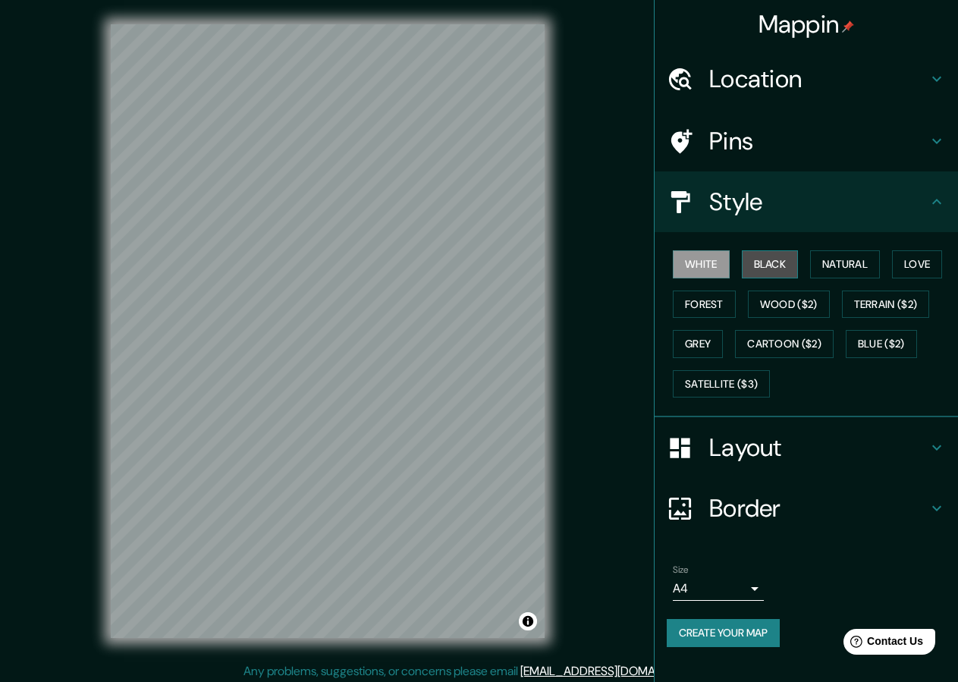
click at [771, 254] on button "Black" at bounding box center [770, 264] width 57 height 28
click at [640, 272] on div "Mappin Location Pins Style White Black Natural Love Forest Wood ($2) Terrain ($…" at bounding box center [479, 343] width 958 height 686
click at [717, 628] on button "Create your map" at bounding box center [723, 633] width 113 height 28
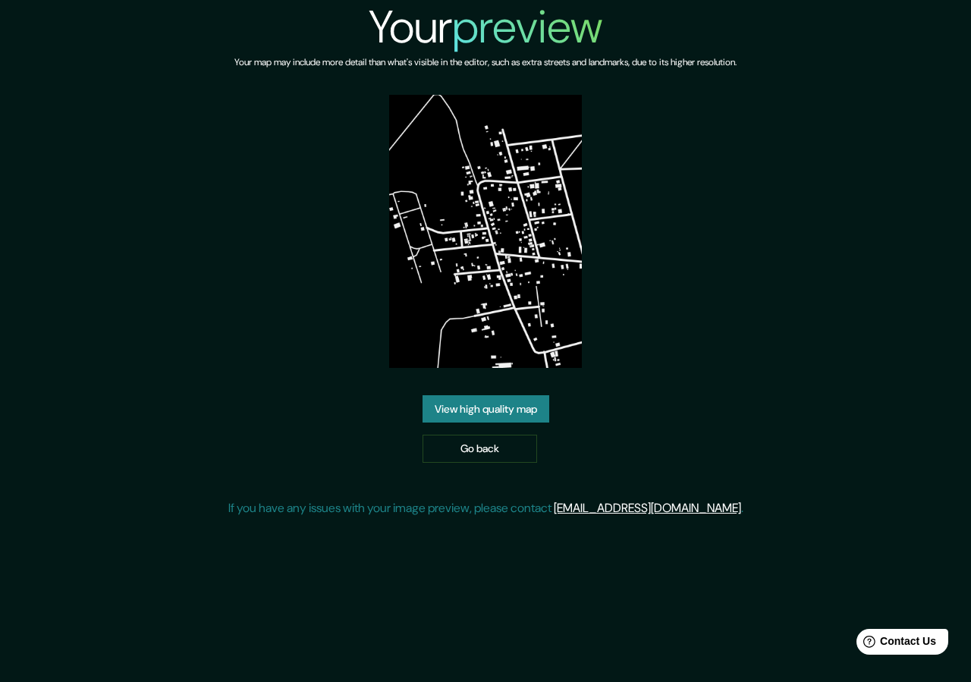
click at [523, 395] on div "View high quality map Go back" at bounding box center [485, 429] width 127 height 68
click at [511, 395] on link "View high quality map" at bounding box center [485, 409] width 127 height 28
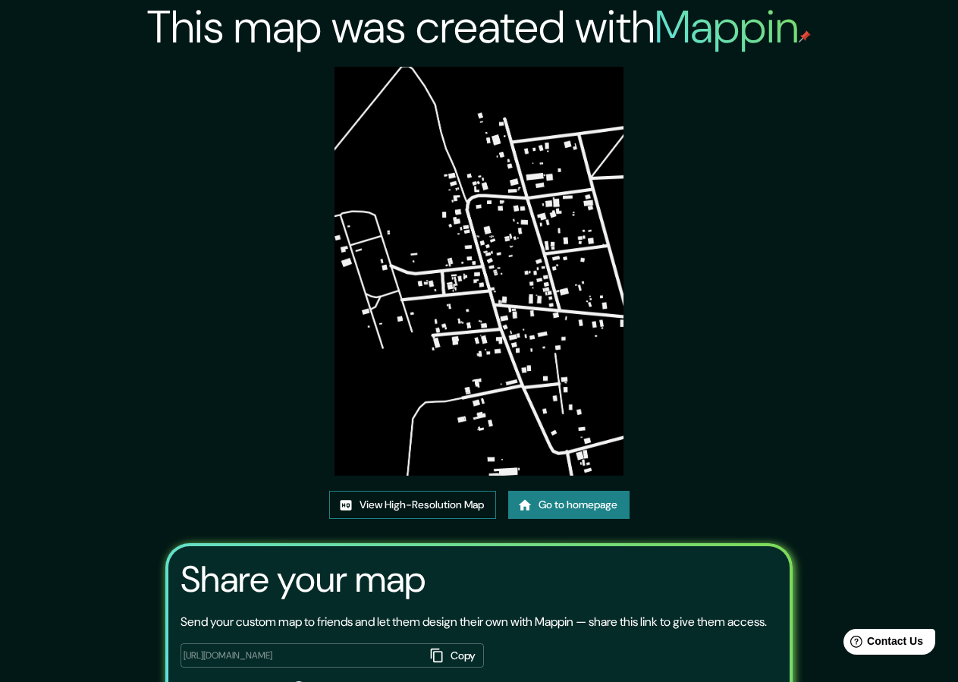
click at [404, 511] on link "View High-Resolution Map" at bounding box center [412, 505] width 167 height 28
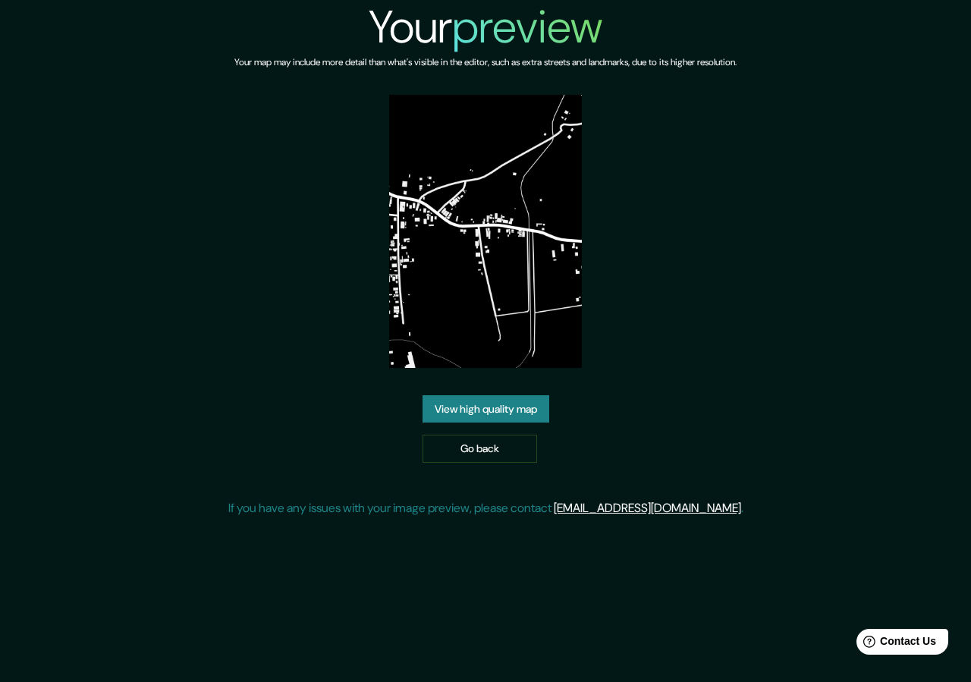
click at [513, 415] on link "View high quality map" at bounding box center [485, 409] width 127 height 28
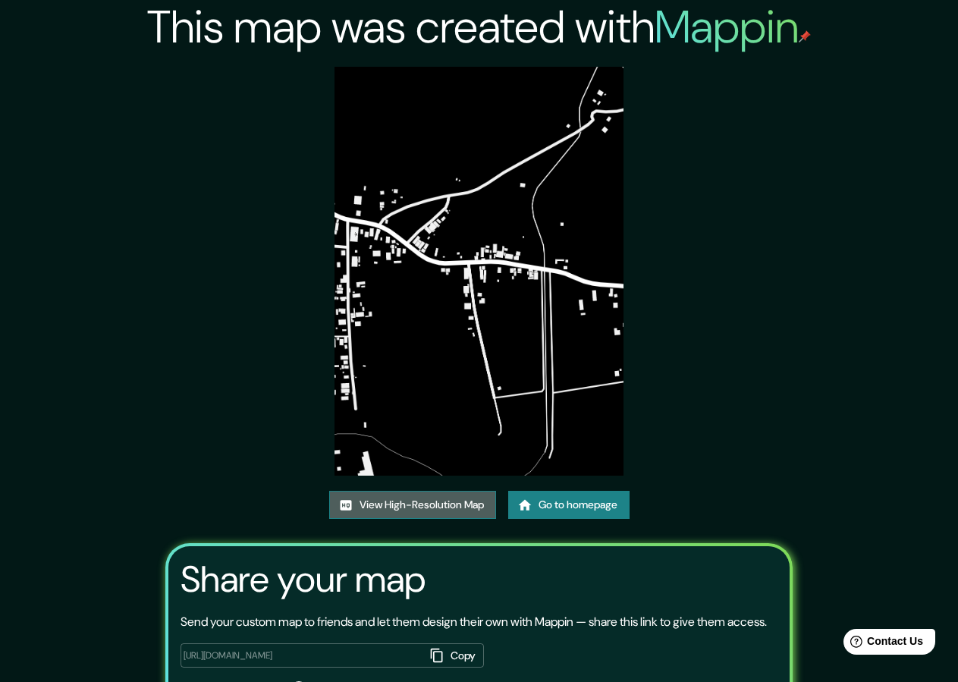
click at [448, 506] on link "View High-Resolution Map" at bounding box center [412, 505] width 167 height 28
